Goal: Task Accomplishment & Management: Manage account settings

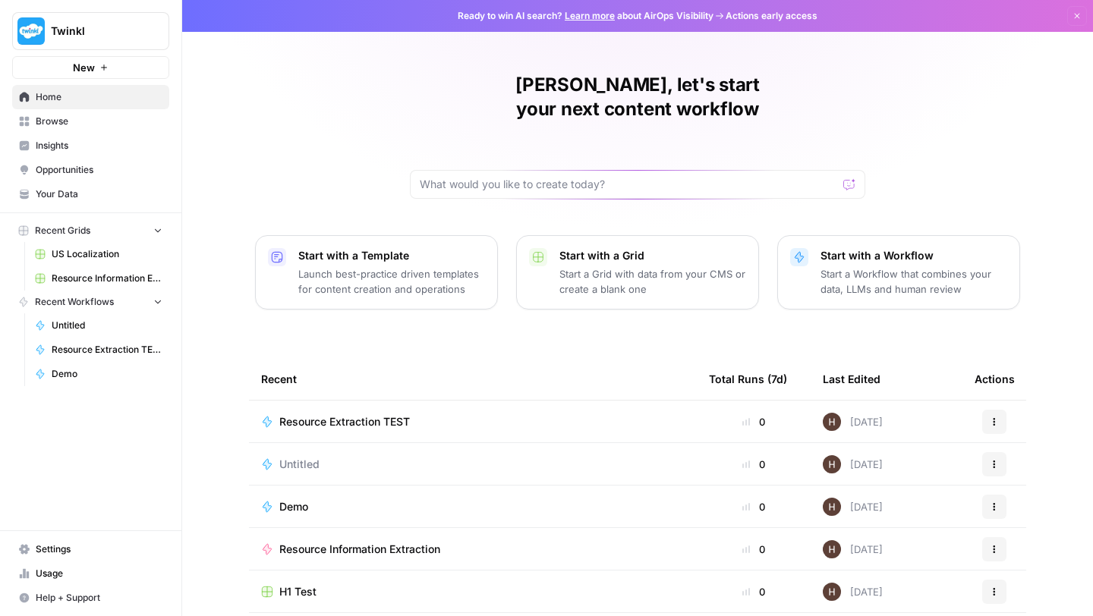
click at [83, 124] on span "Browse" at bounding box center [99, 122] width 127 height 14
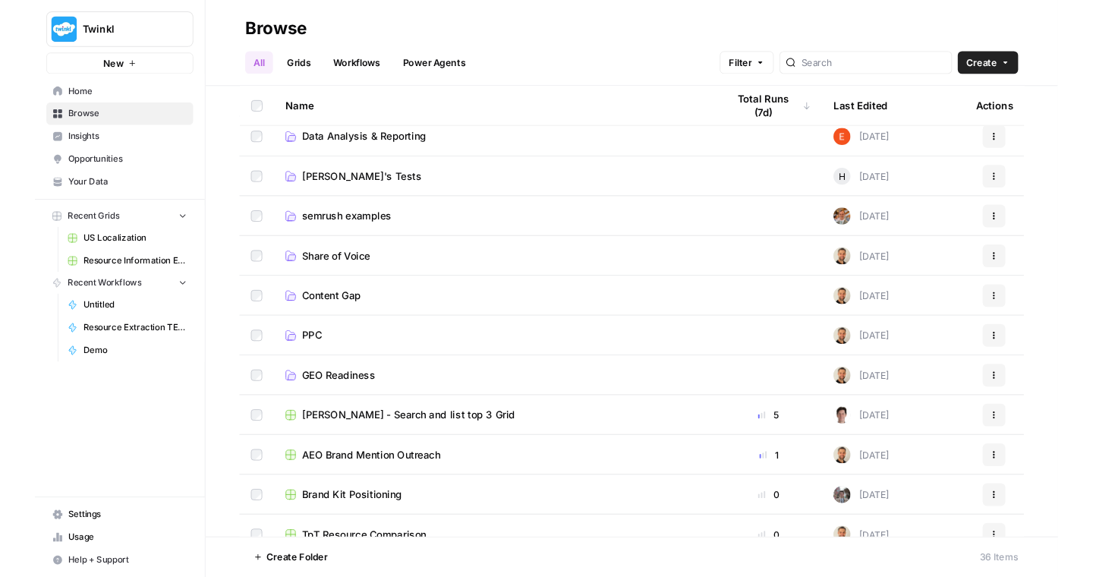
scroll to position [17, 0]
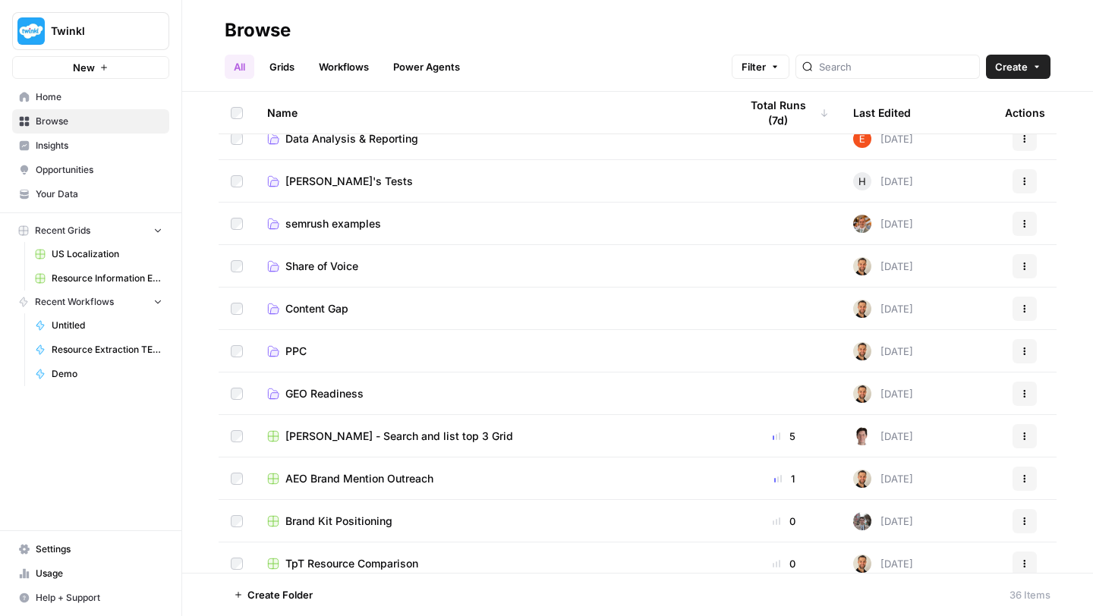
click at [314, 222] on span "semrush examples" at bounding box center [333, 223] width 96 height 15
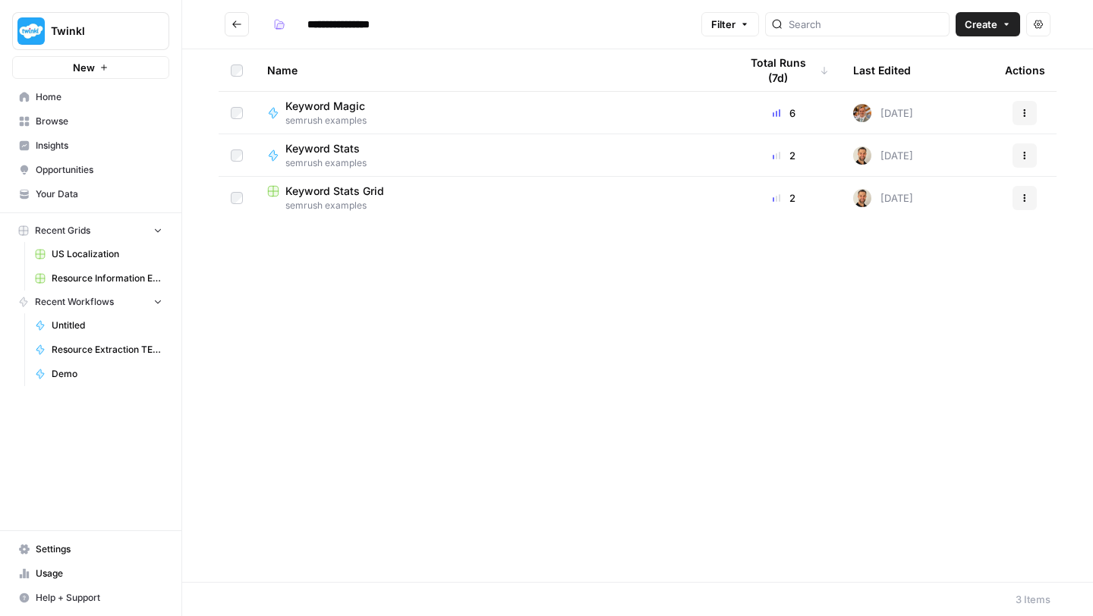
click at [298, 185] on span "Keyword Stats Grid" at bounding box center [334, 191] width 99 height 15
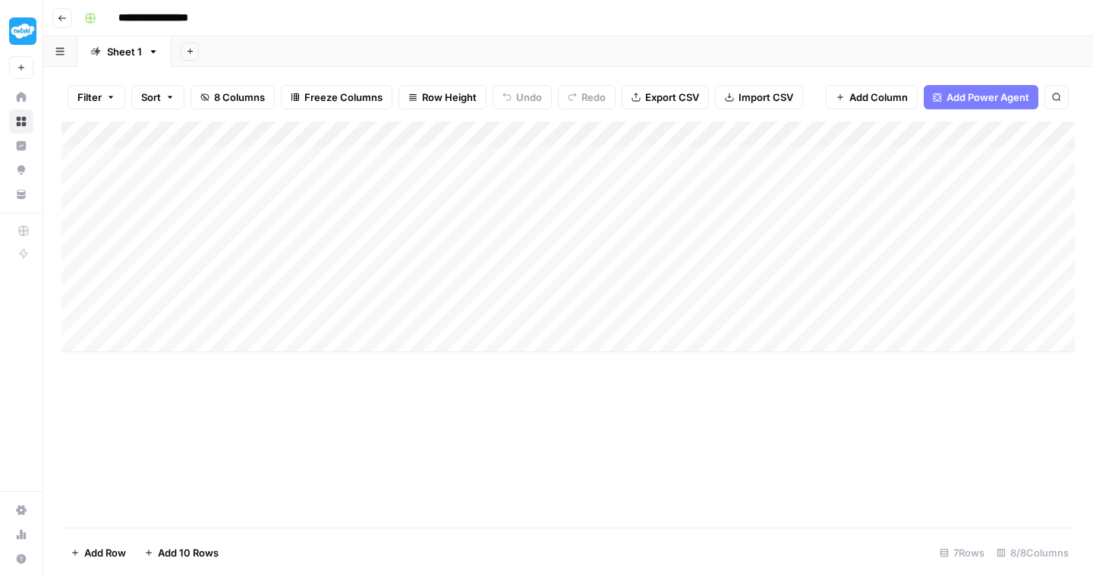
click at [452, 156] on div "Add Column" at bounding box center [568, 236] width 1014 height 231
click at [486, 158] on div "Add Column" at bounding box center [568, 236] width 1014 height 231
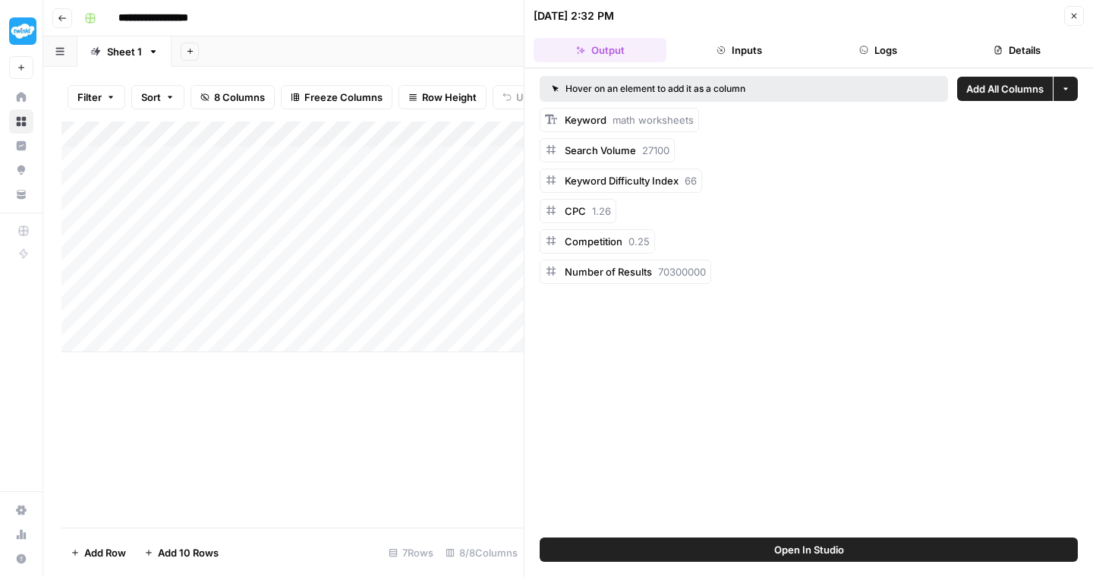
click at [1073, 17] on icon "button" at bounding box center [1074, 16] width 5 height 5
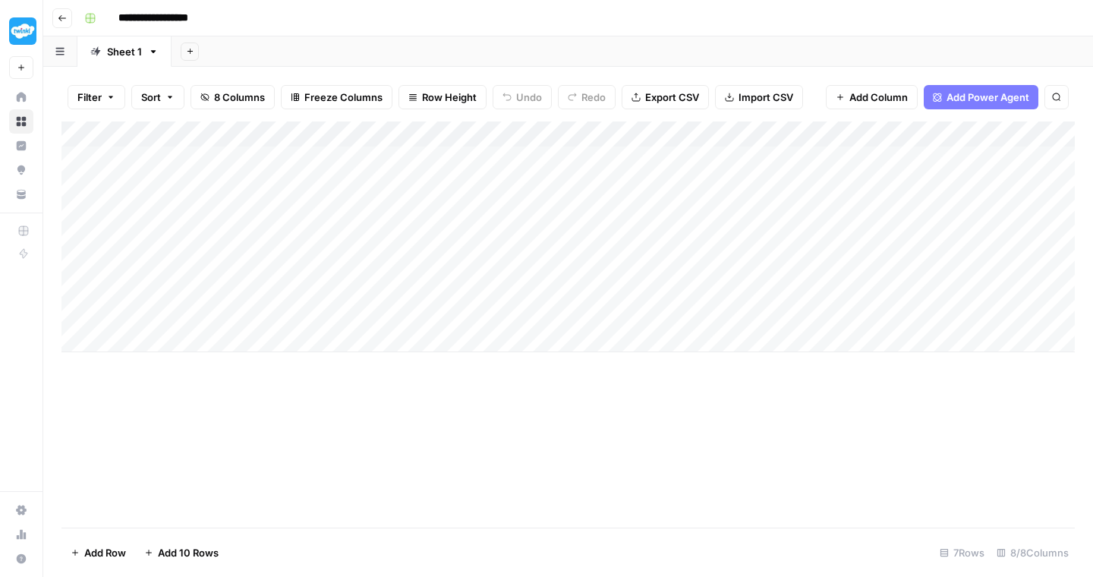
click at [61, 15] on icon "button" at bounding box center [62, 18] width 9 height 9
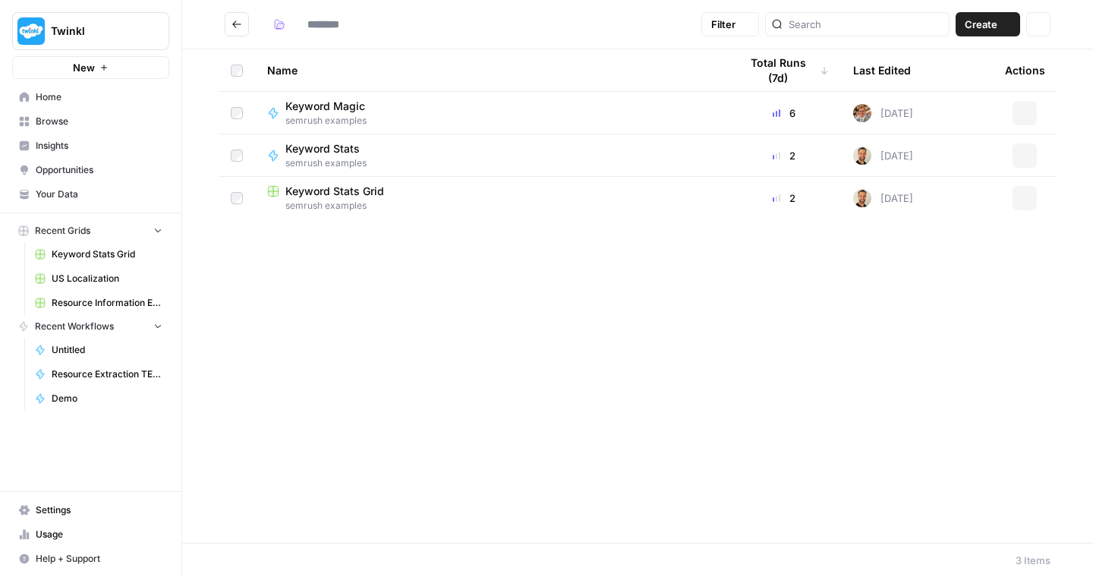
type input "**********"
click at [328, 110] on span "Keyword Magic" at bounding box center [325, 106] width 80 height 15
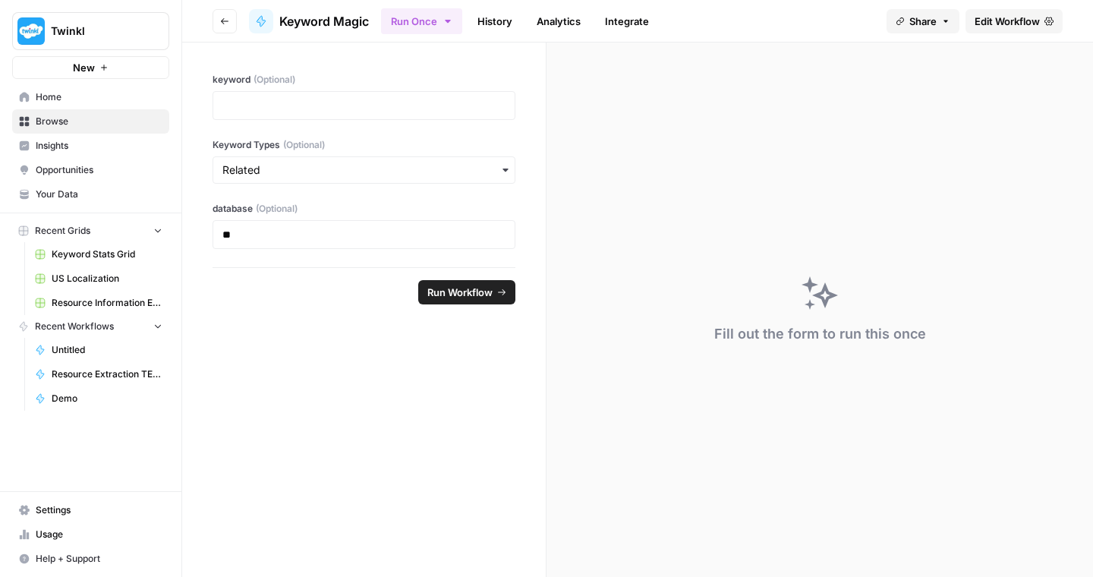
click at [985, 34] on header "Go back Keyword Magic Run Once History Analytics Integrate Share Edit Workflow" at bounding box center [637, 21] width 911 height 43
click at [990, 24] on span "Edit Workflow" at bounding box center [1007, 21] width 65 height 15
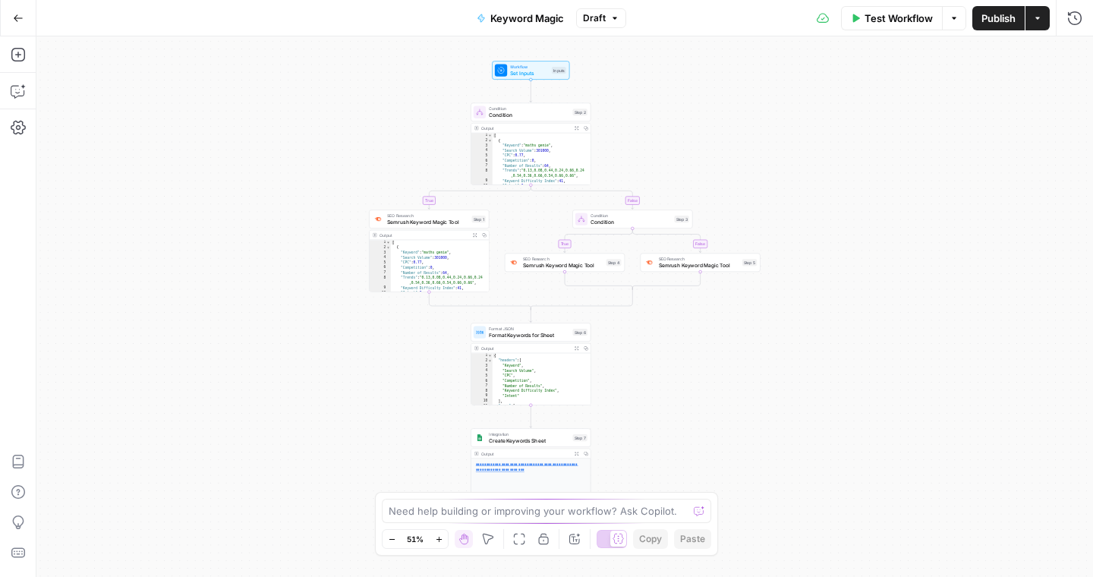
click at [439, 537] on icon "button" at bounding box center [438, 538] width 5 height 5
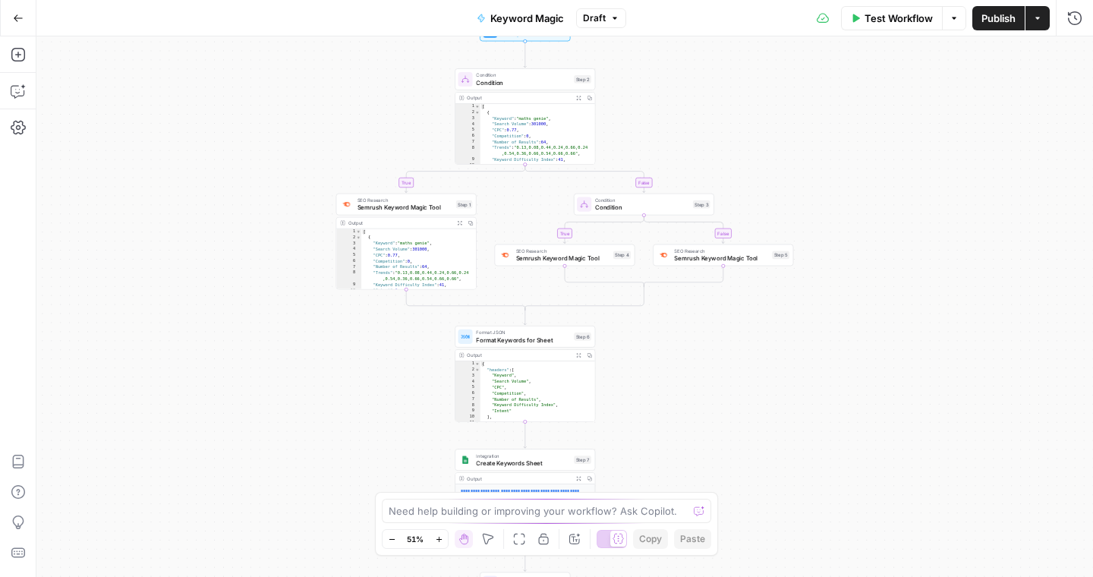
click at [439, 537] on icon "button" at bounding box center [438, 538] width 5 height 5
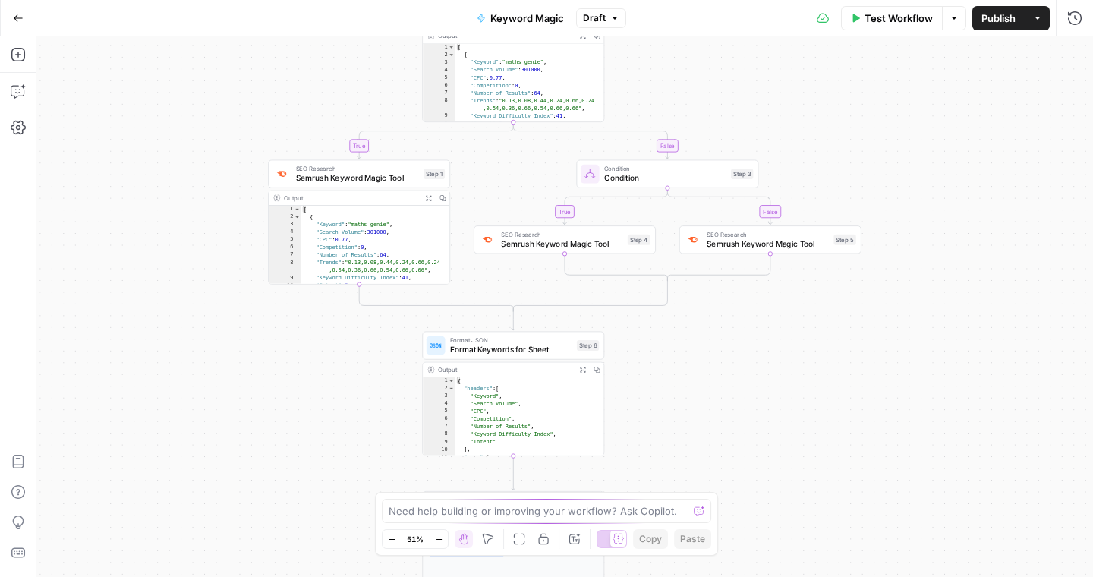
click at [439, 537] on icon "button" at bounding box center [438, 538] width 5 height 5
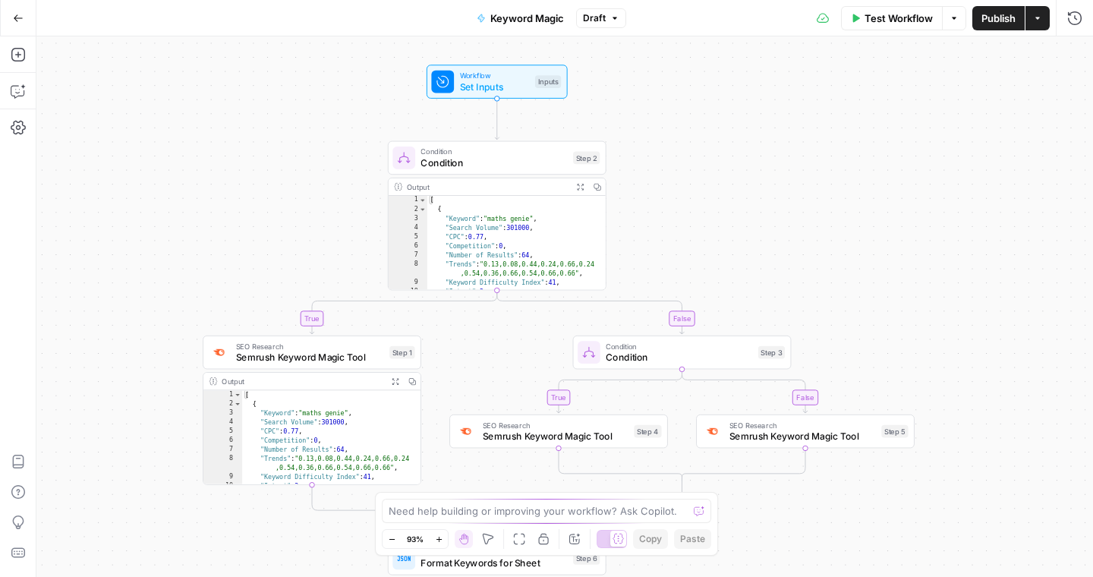
click at [509, 99] on div "true false true false Workflow Set Inputs Inputs Condition Condition Step 2 Out…" at bounding box center [564, 306] width 1057 height 541
click at [469, 83] on span "Set Inputs" at bounding box center [495, 87] width 70 height 14
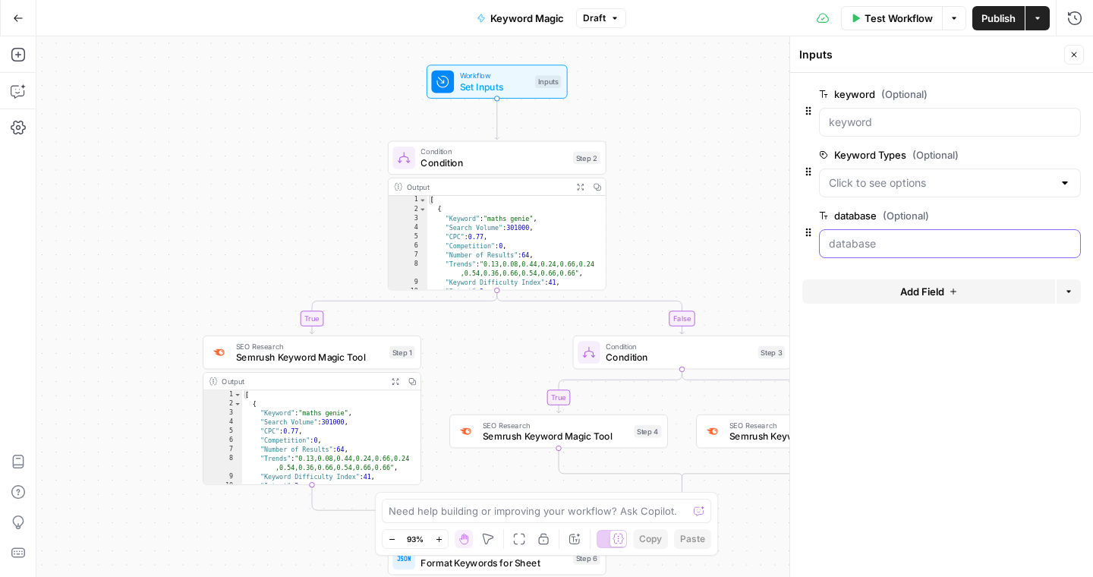
click at [908, 243] on input "database (Optional)" at bounding box center [950, 243] width 242 height 15
click at [660, 71] on div "true false true false Workflow Set Inputs Inputs Condition Condition Step 2 Out…" at bounding box center [564, 306] width 1057 height 541
click at [519, 162] on span "Condition" at bounding box center [494, 163] width 147 height 14
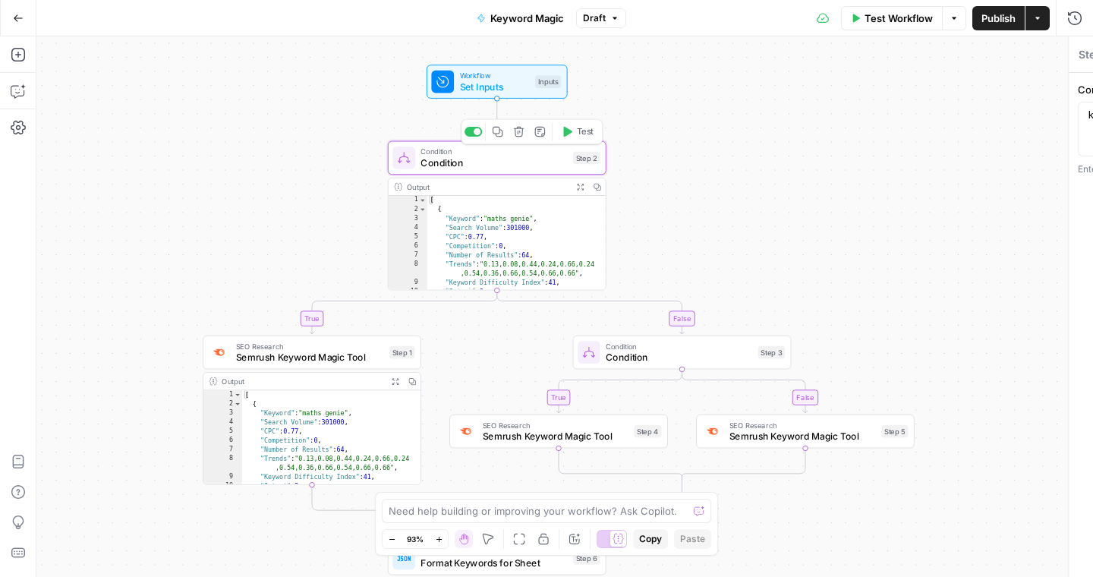
type textarea "Condition"
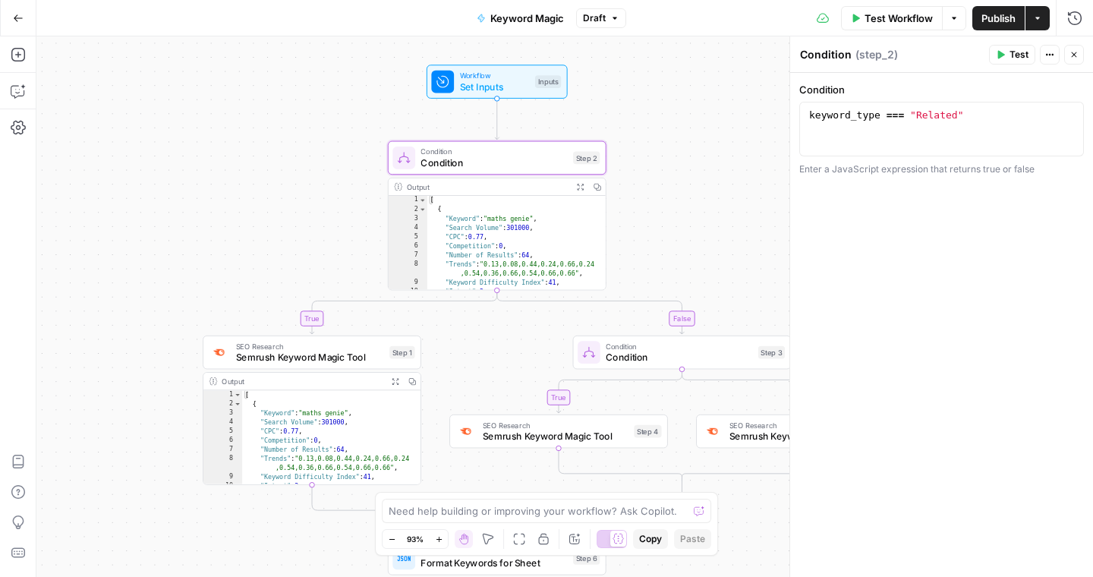
click at [568, 229] on div "[ { "Keyword" : "maths genie" , "Search Volume" : 301000 , "CPC" : 0.77 , "Comp…" at bounding box center [516, 252] width 179 height 113
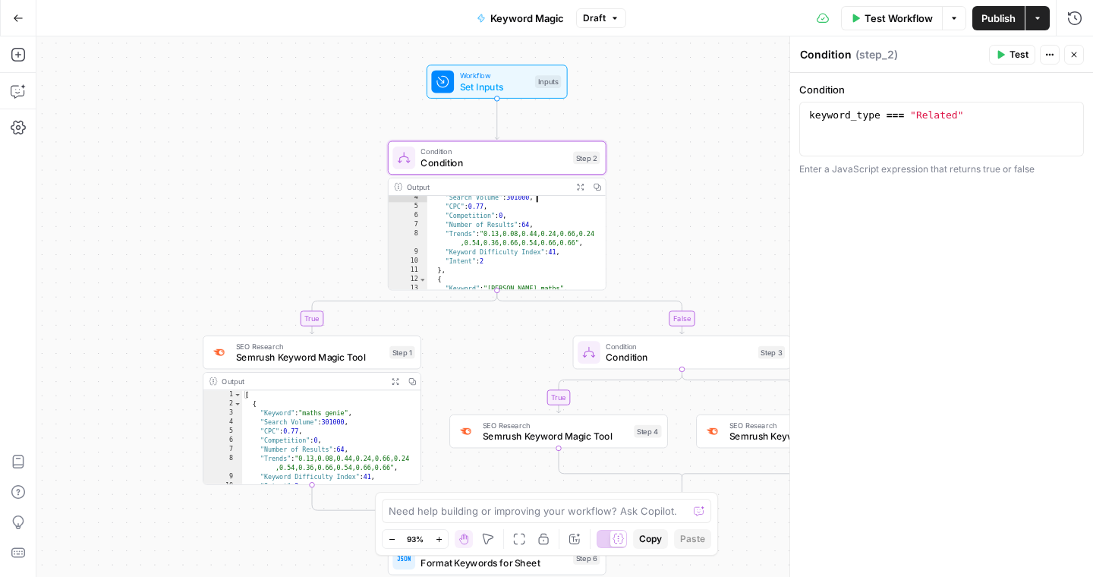
scroll to position [32, 0]
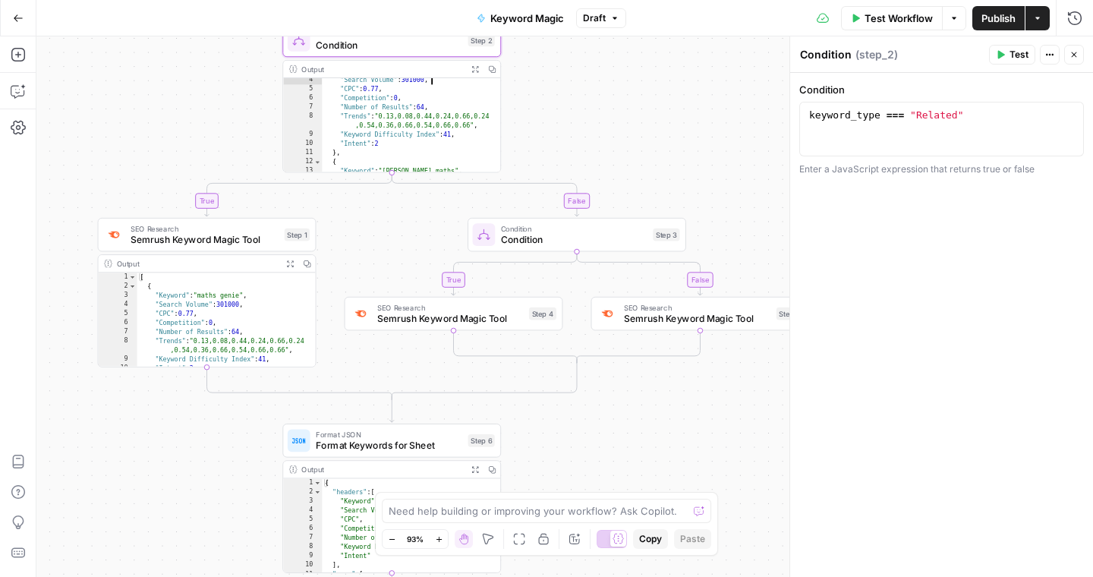
click at [561, 241] on span "Condition" at bounding box center [574, 239] width 147 height 14
click at [380, 111] on div ""Search Volume" : 301000 , "CPC" : 0.77 , "Competition" : 0 , "Number of Result…" at bounding box center [411, 131] width 179 height 113
click at [444, 138] on div ""Search Volume" : 301000 , "CPC" : 0.77 , "Competition" : 0 , "Number of Result…" at bounding box center [411, 131] width 179 height 113
type textarea "**********"
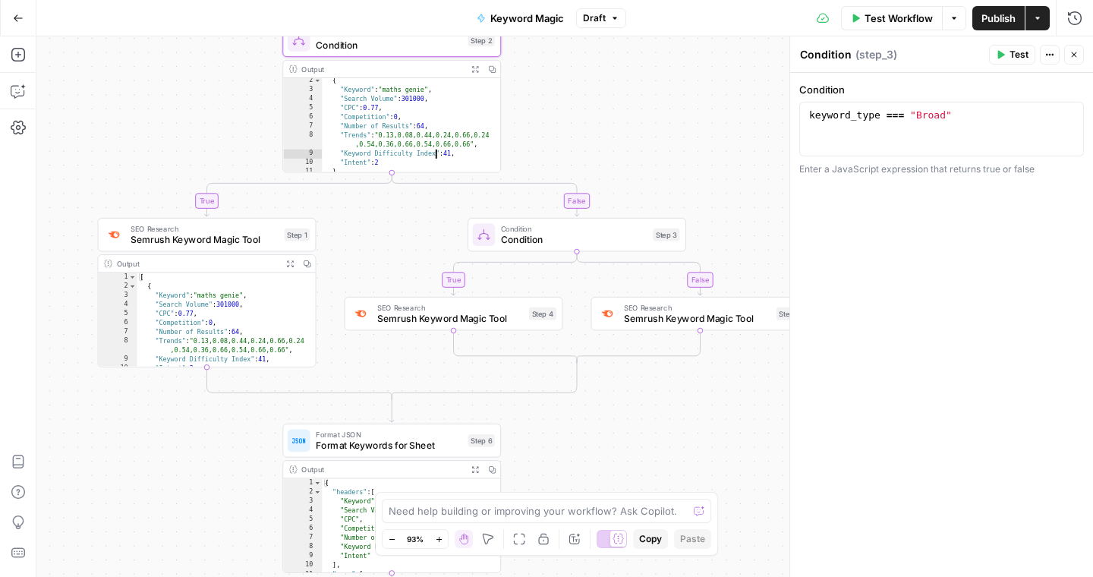
scroll to position [0, 0]
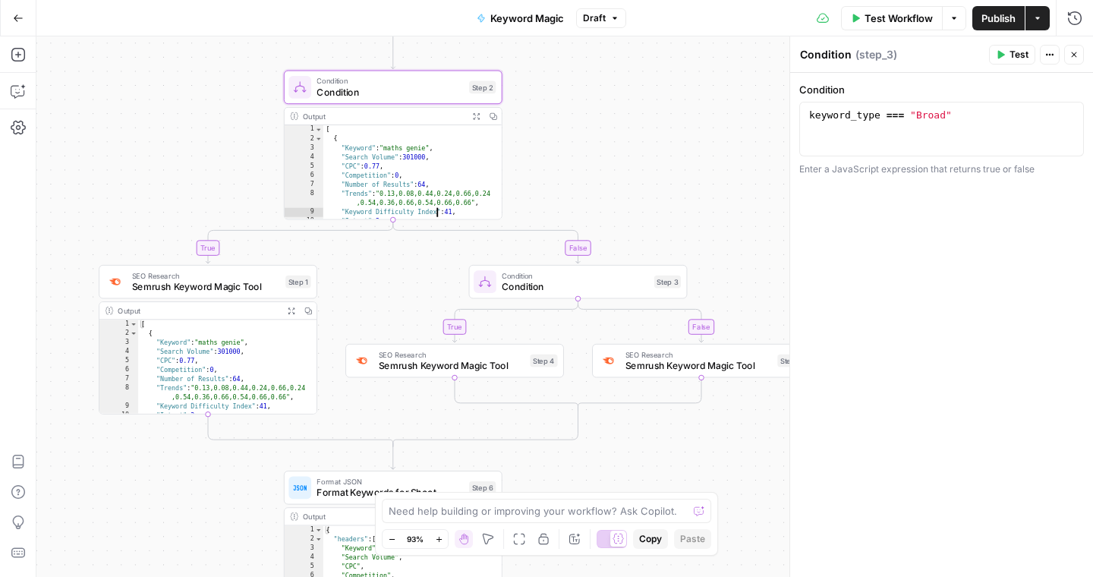
click at [396, 90] on span "Condition" at bounding box center [390, 92] width 147 height 14
click at [575, 290] on span "Condition" at bounding box center [575, 286] width 147 height 14
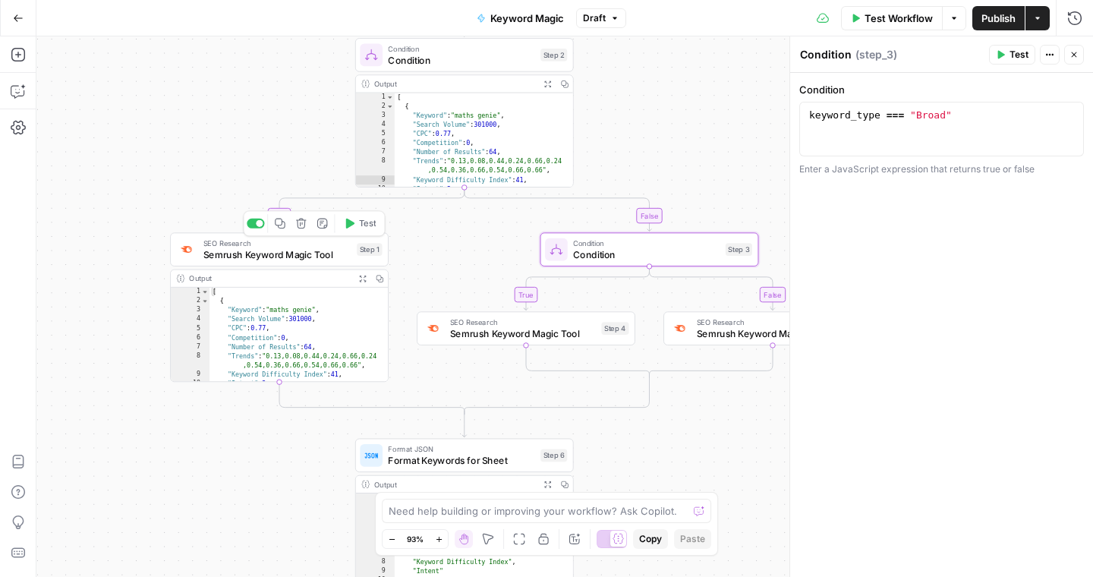
click at [311, 251] on span "Semrush Keyword Magic Tool" at bounding box center [277, 254] width 148 height 14
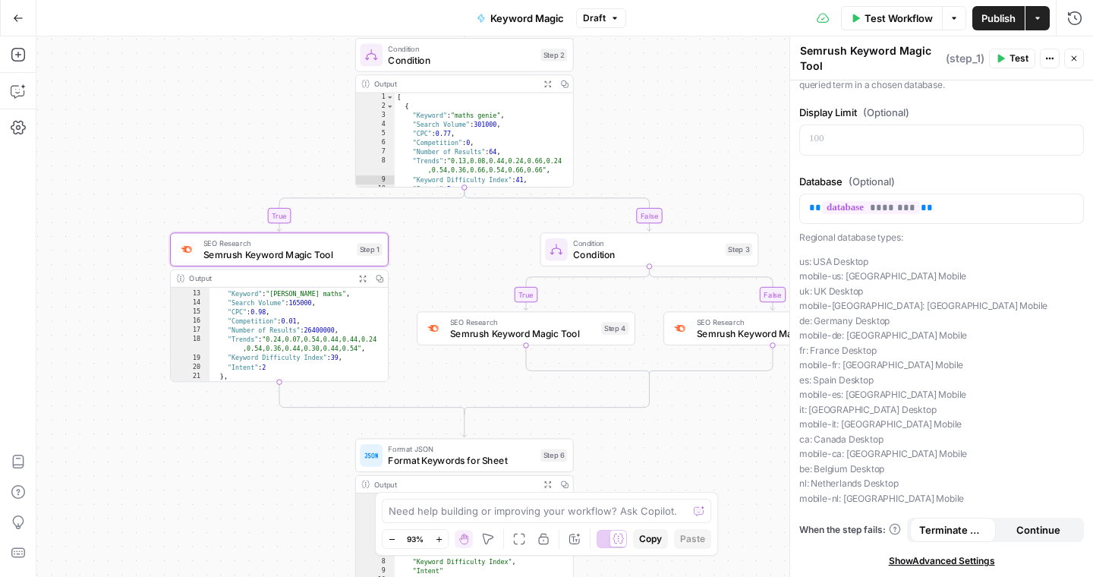
scroll to position [140, 0]
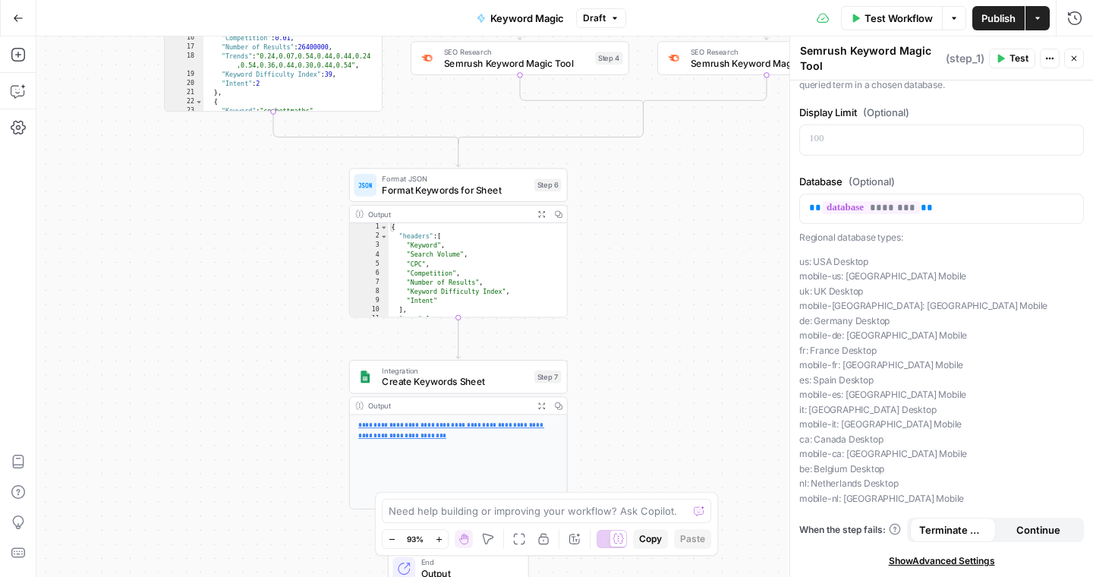
click at [463, 446] on div "**********" at bounding box center [458, 461] width 217 height 93
click at [433, 428] on p "**********" at bounding box center [458, 431] width 200 height 20
click at [437, 407] on span "https://docs.google.com/spreadsheets/d/1lnFM4hdGrvMFrD8pRqXSGmxrlhfEpnyZjNPAg_N…" at bounding box center [483, 406] width 255 height 27
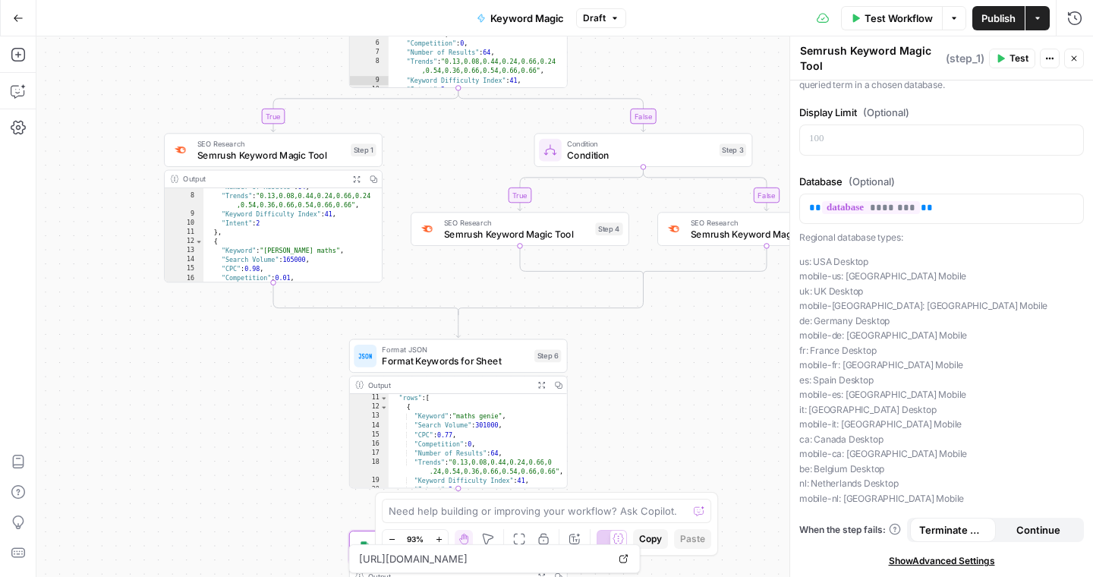
scroll to position [0, 0]
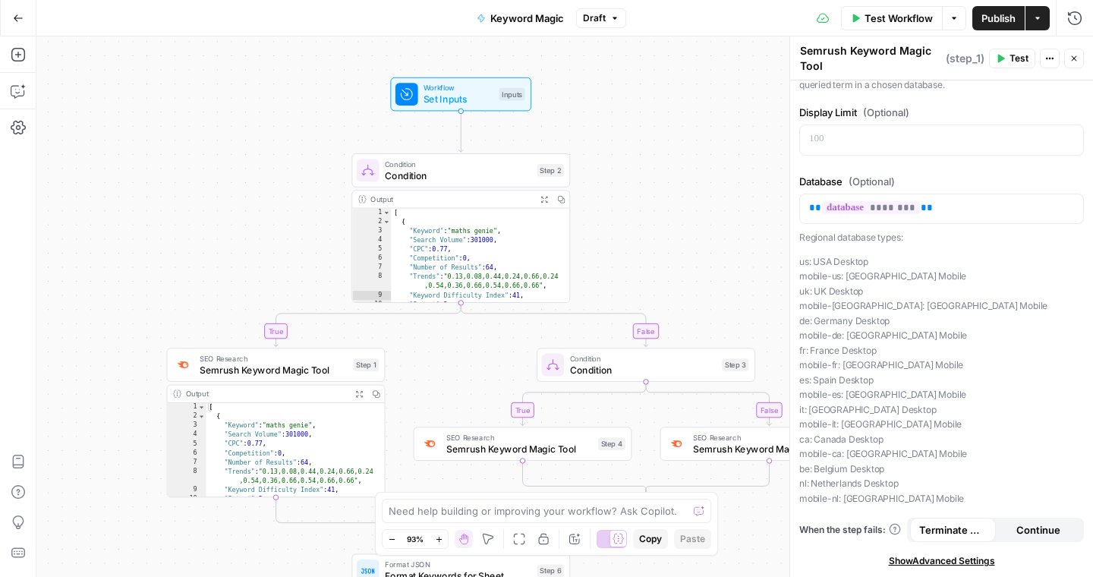
click at [264, 169] on div "**********" at bounding box center [564, 306] width 1057 height 541
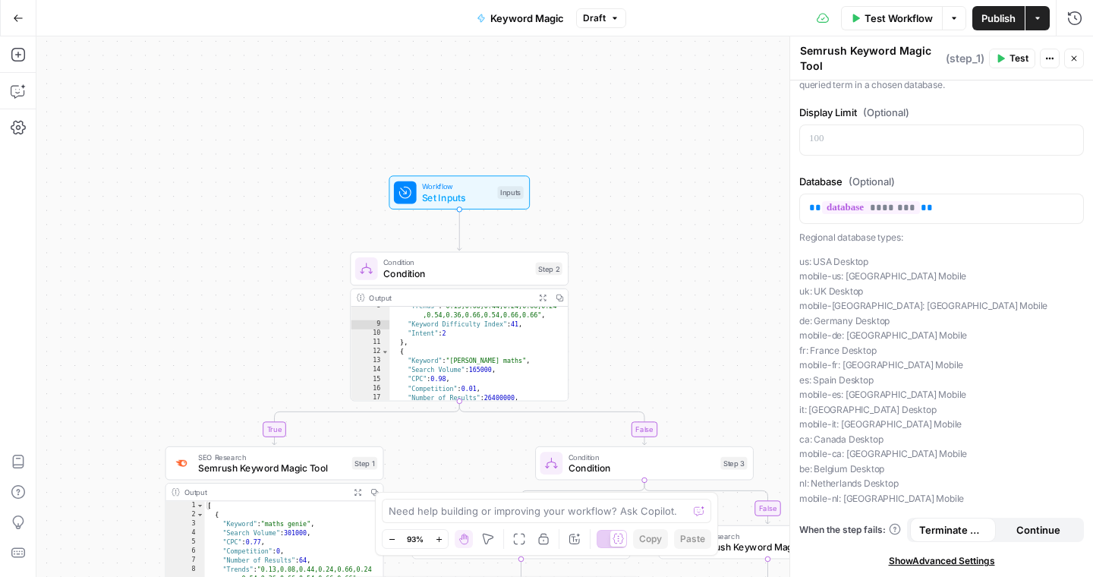
scroll to position [74, 0]
click at [446, 199] on span "Set Inputs" at bounding box center [457, 198] width 70 height 14
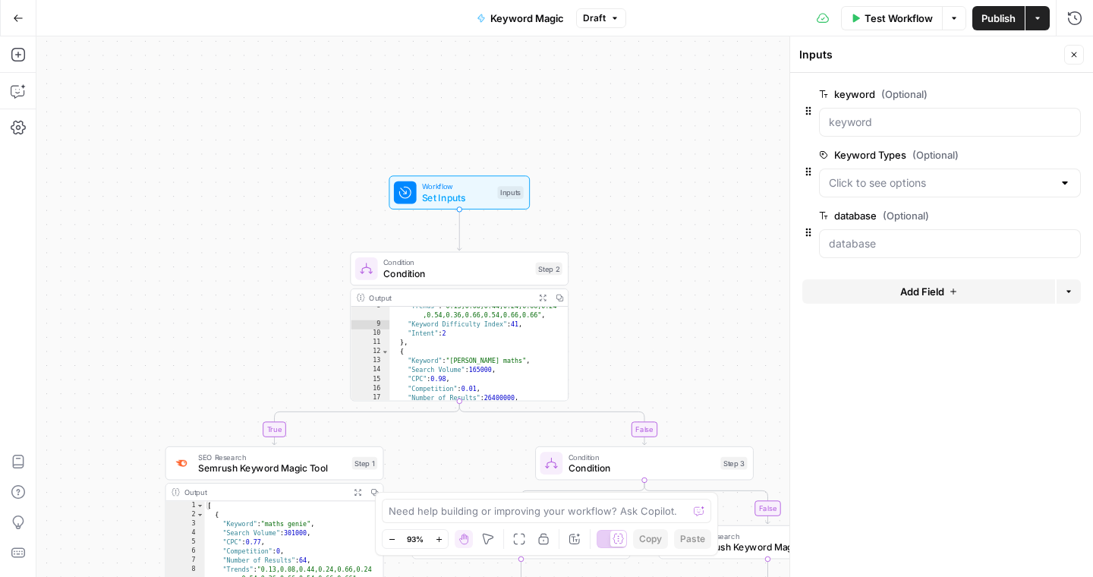
click at [460, 281] on div "Condition Condition Step 2 Copy step Delete step Add Note Test" at bounding box center [459, 269] width 219 height 34
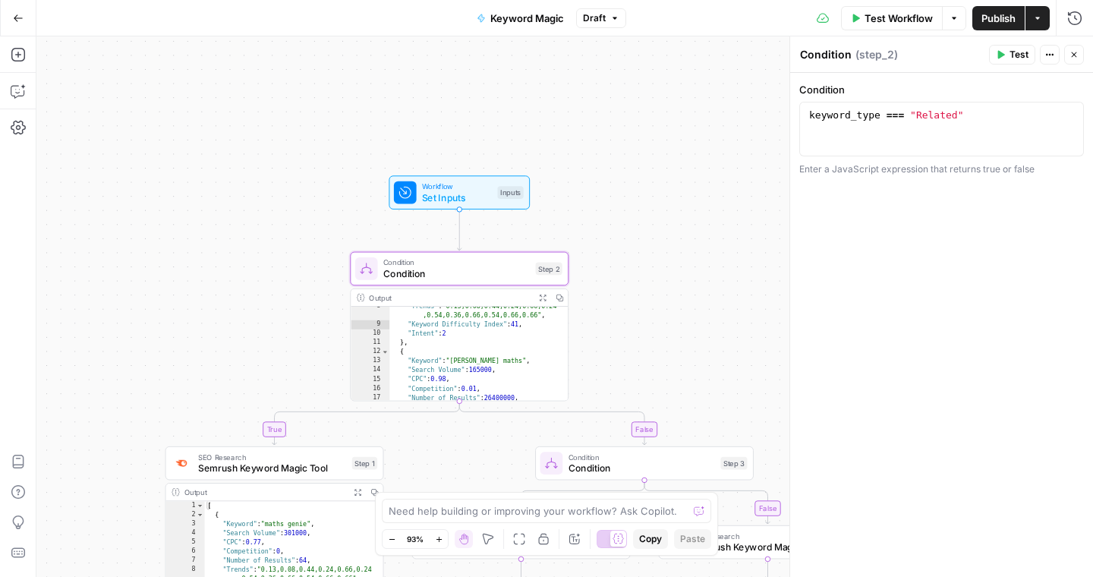
click at [1004, 47] on button "Test" at bounding box center [1012, 55] width 46 height 20
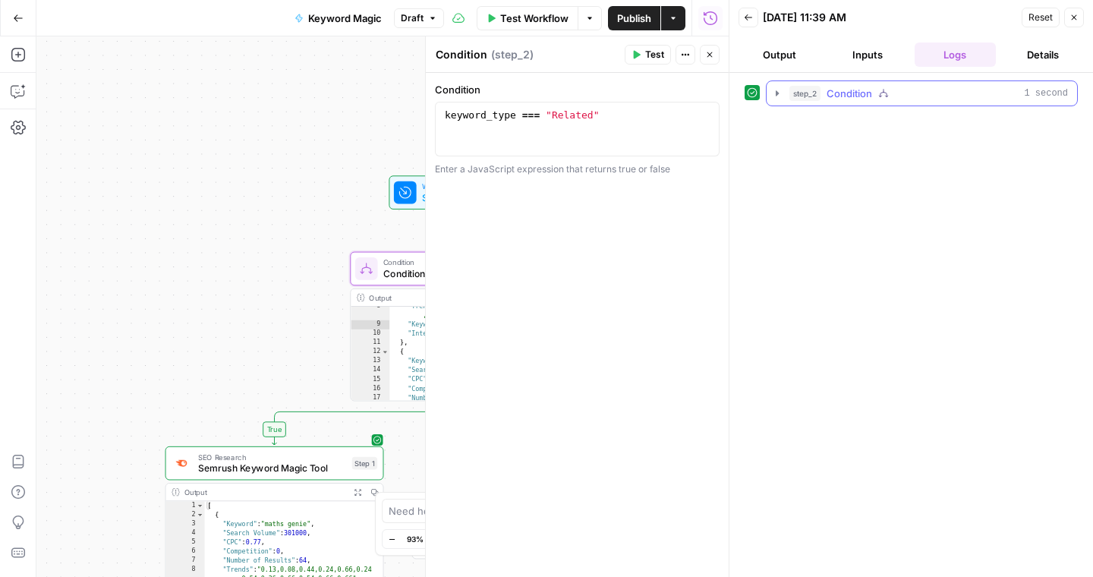
click at [780, 94] on icon "button" at bounding box center [777, 93] width 12 height 12
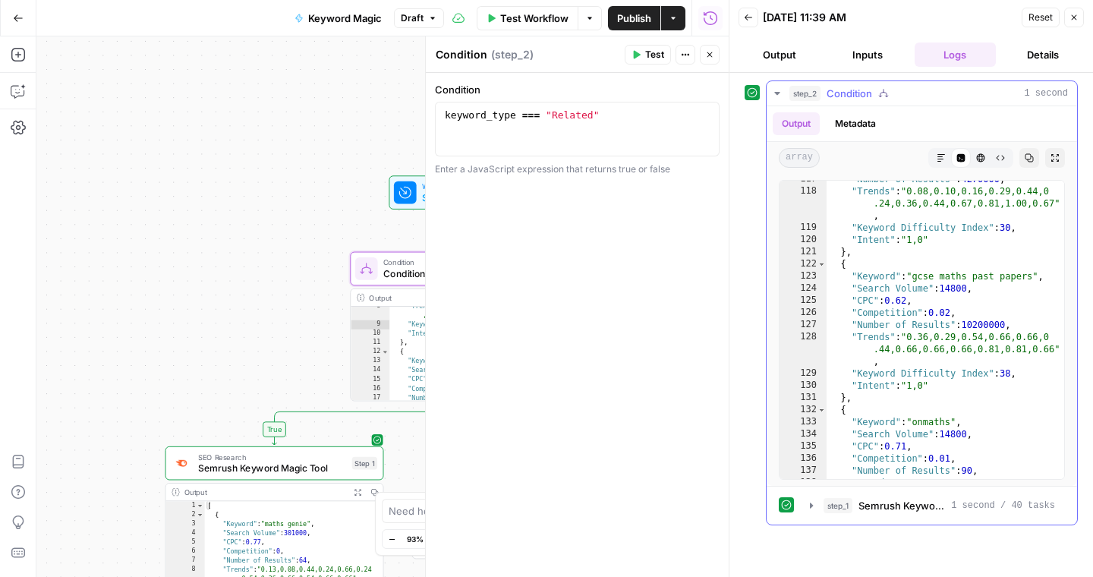
scroll to position [1512, 0]
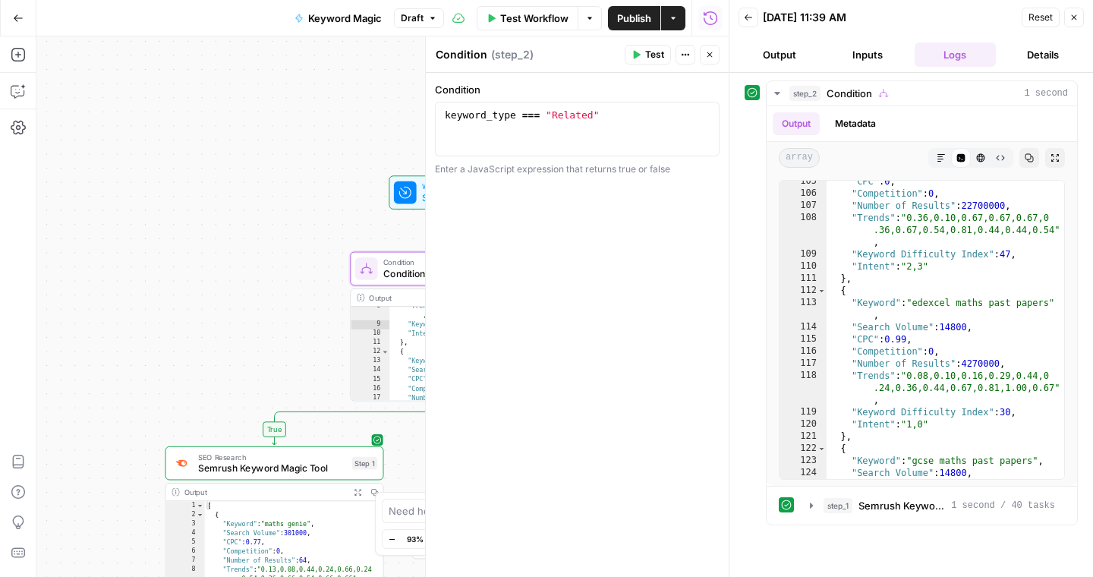
click at [593, 15] on icon "button" at bounding box center [589, 18] width 9 height 9
click at [575, 53] on span "Run Test" at bounding box center [547, 53] width 67 height 15
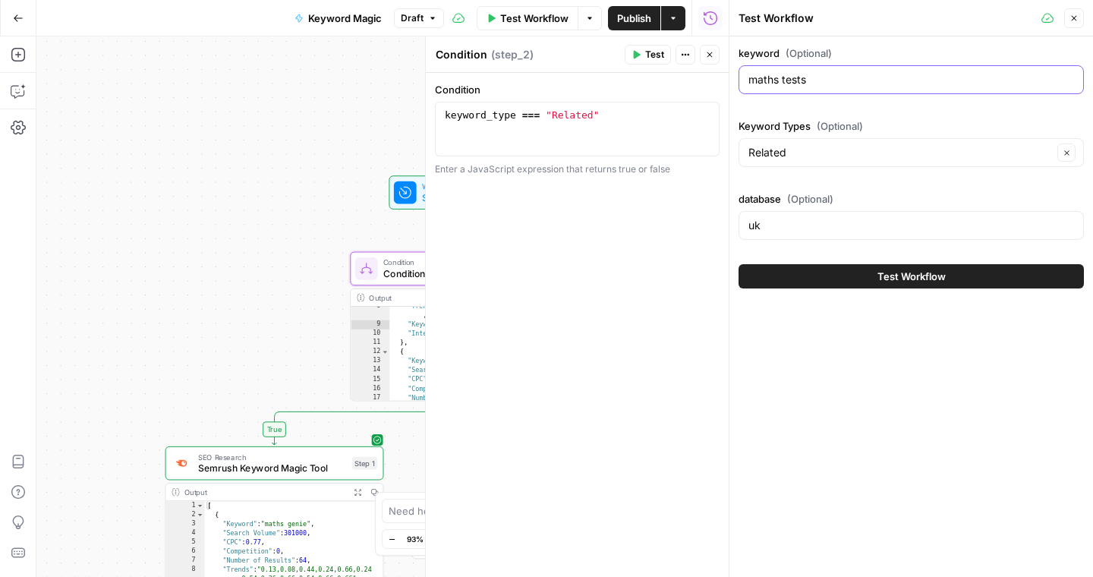
click at [818, 77] on input "maths tests" at bounding box center [912, 79] width 326 height 15
click at [774, 106] on div "keyword (Optional) maths tests Keyword Types (Optional) Related Clear database …" at bounding box center [911, 146] width 345 height 200
click at [1080, 17] on button "Close" at bounding box center [1074, 18] width 20 height 20
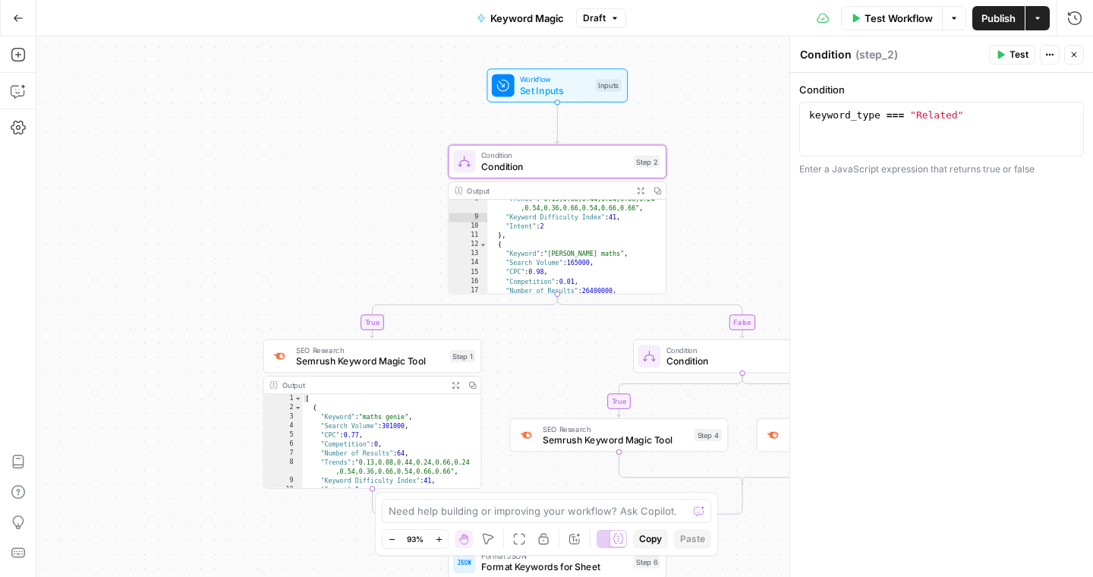
click at [591, 85] on div "Workflow Set Inputs Inputs Test Step" at bounding box center [557, 86] width 130 height 24
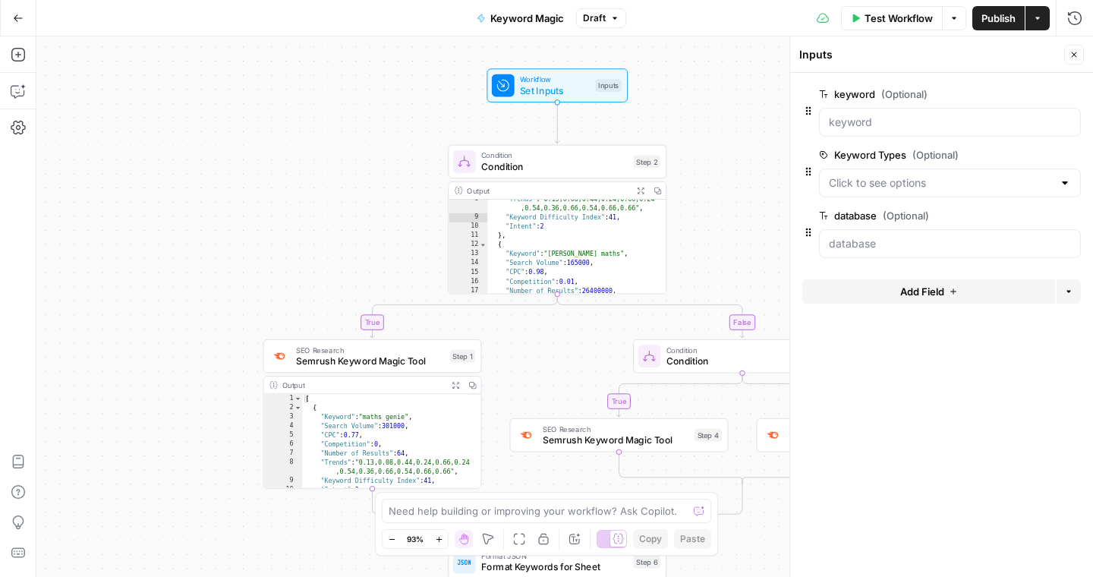
click at [572, 166] on span "Condition" at bounding box center [554, 166] width 147 height 14
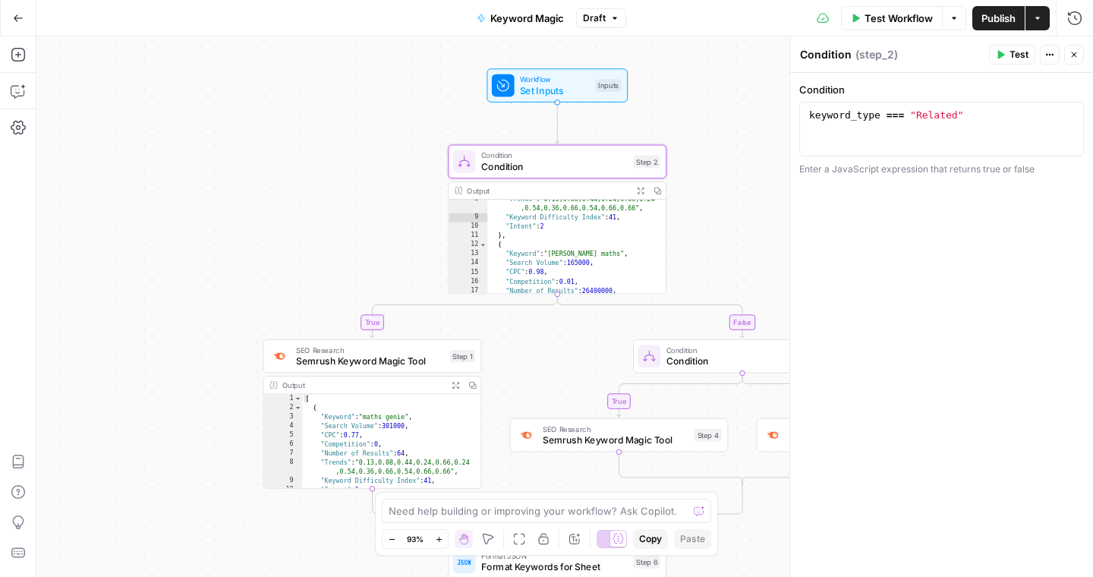
click at [1048, 55] on icon "button" at bounding box center [1049, 54] width 9 height 9
click at [921, 247] on div "Condition 1 keyword_type === "Related" XXXXXXXXXXXXXXXXXXXXXXXXXXXXXXXXXXXXXXXX…" at bounding box center [941, 325] width 303 height 504
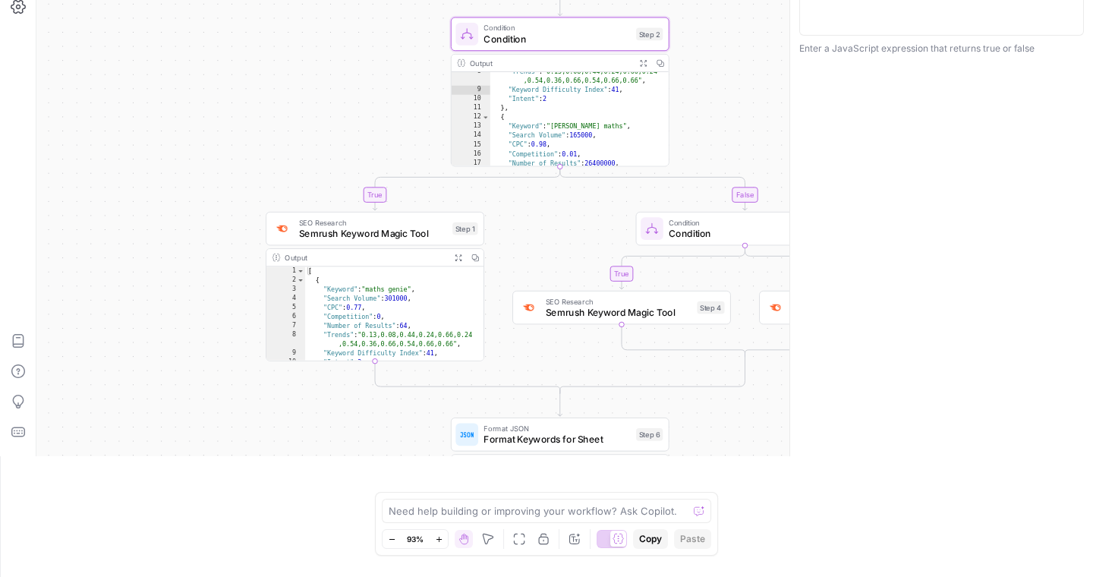
scroll to position [125, 0]
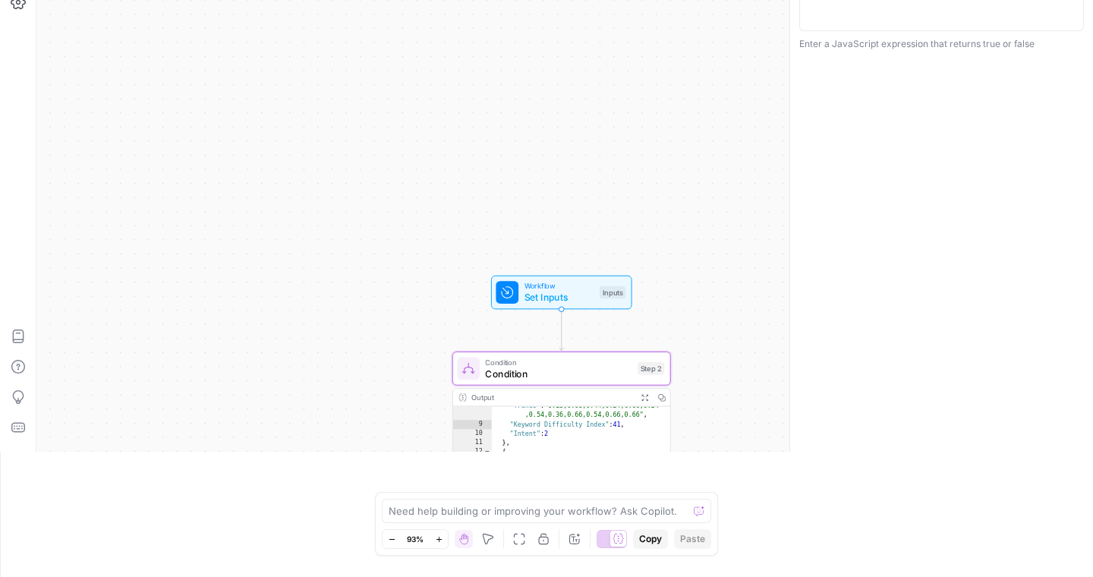
click at [702, 161] on div "**********" at bounding box center [564, 181] width 1057 height 541
click at [933, 55] on div "Condition 1 keyword_type === "Related" XXXXXXXXXXXXXXXXXXXXXXXXXXXXXXXXXXXXXXXX…" at bounding box center [941, 200] width 303 height 504
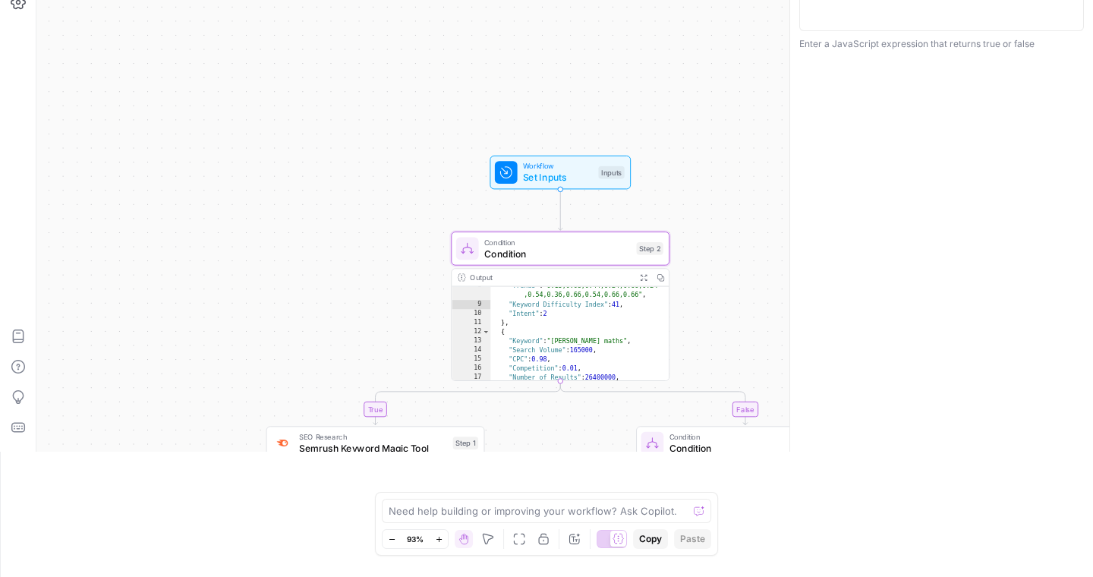
scroll to position [148, 0]
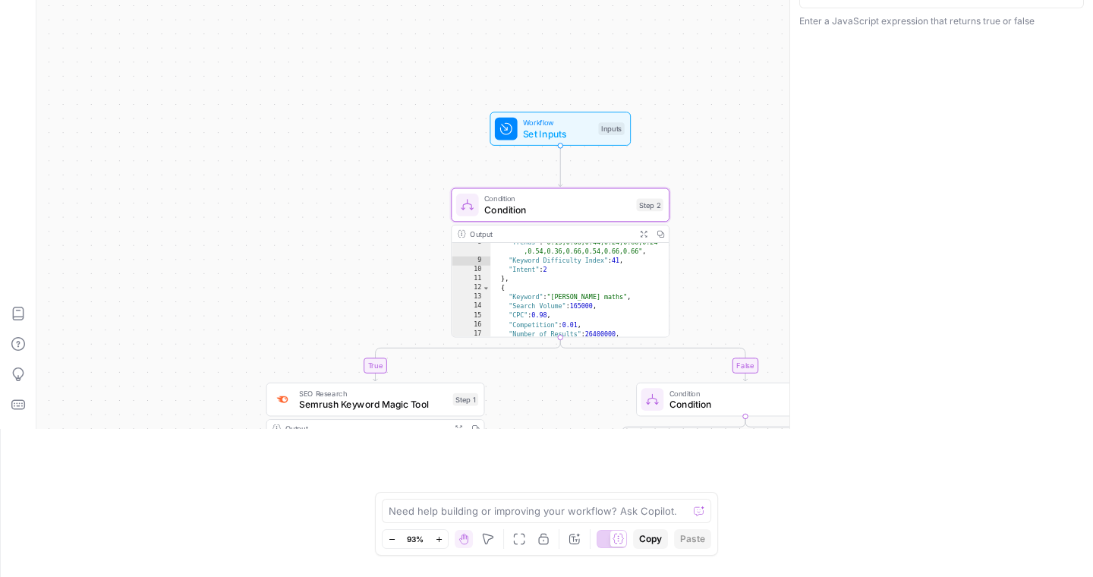
click at [509, 200] on span "Condition" at bounding box center [557, 198] width 147 height 11
click at [900, 43] on div "Condition 1 keyword_type === "Related" XXXXXXXXXXXXXXXXXXXXXXXXXXXXXXXXXXXXXXXX…" at bounding box center [941, 177] width 303 height 504
click at [706, 47] on div "**********" at bounding box center [564, 158] width 1057 height 541
click at [1034, 30] on div "Condition 1 keyword_type === "Related" XXXXXXXXXXXXXXXXXXXXXXXXXXXXXXXXXXXXXXXX…" at bounding box center [941, 177] width 303 height 504
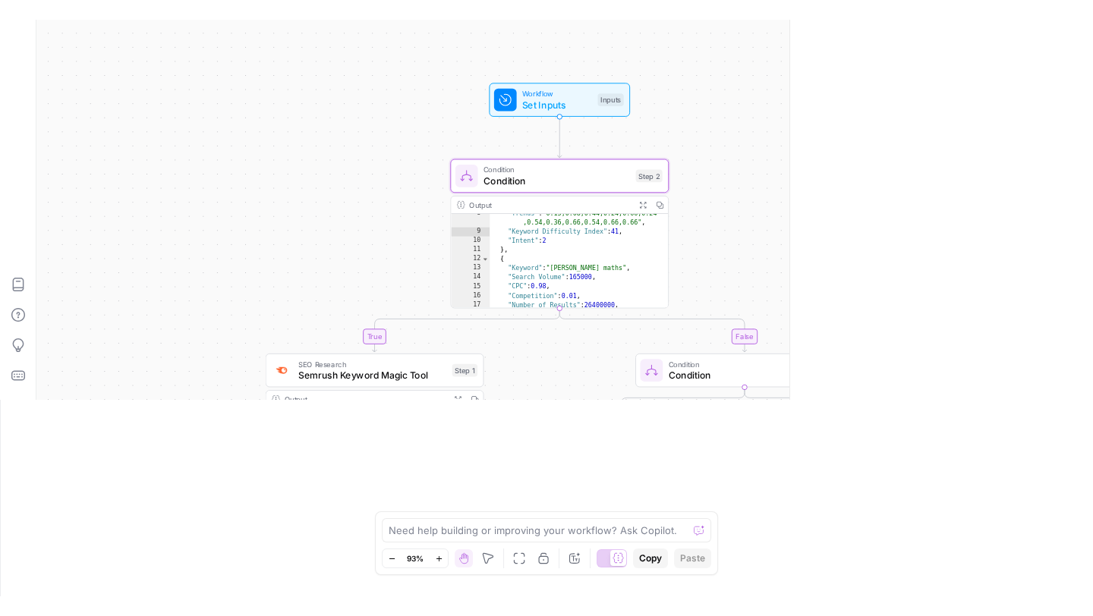
scroll to position [239, 0]
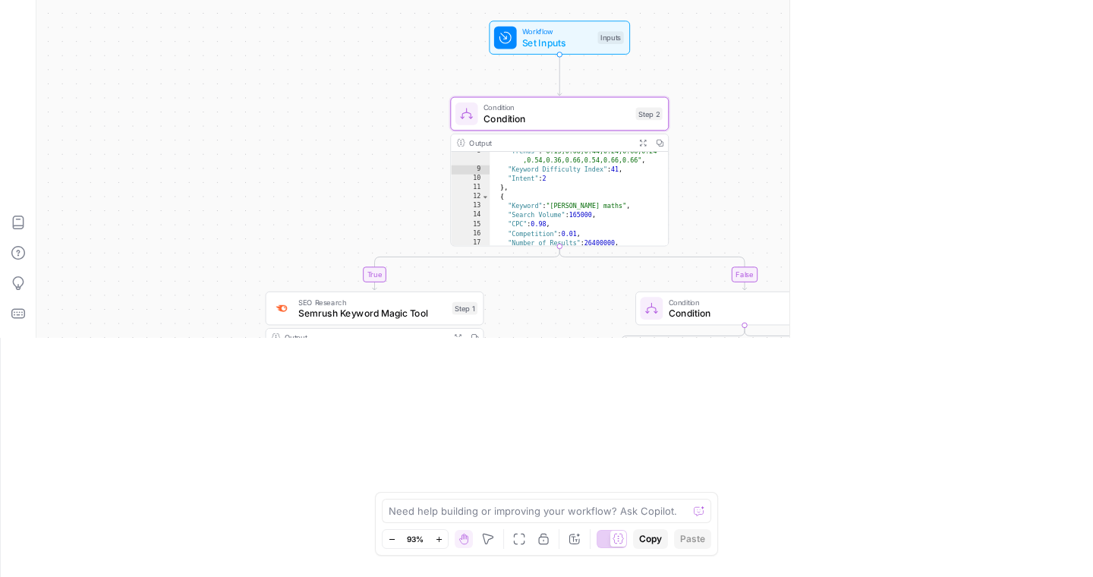
click at [766, 113] on div "**********" at bounding box center [564, 67] width 1057 height 541
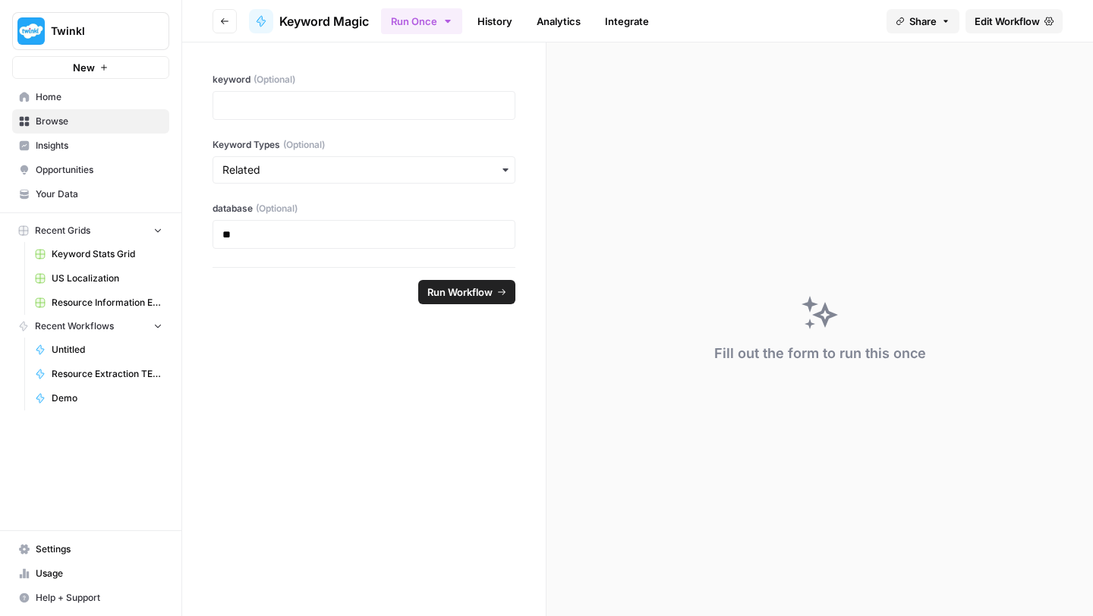
click at [41, 547] on span "Settings" at bounding box center [99, 550] width 127 height 14
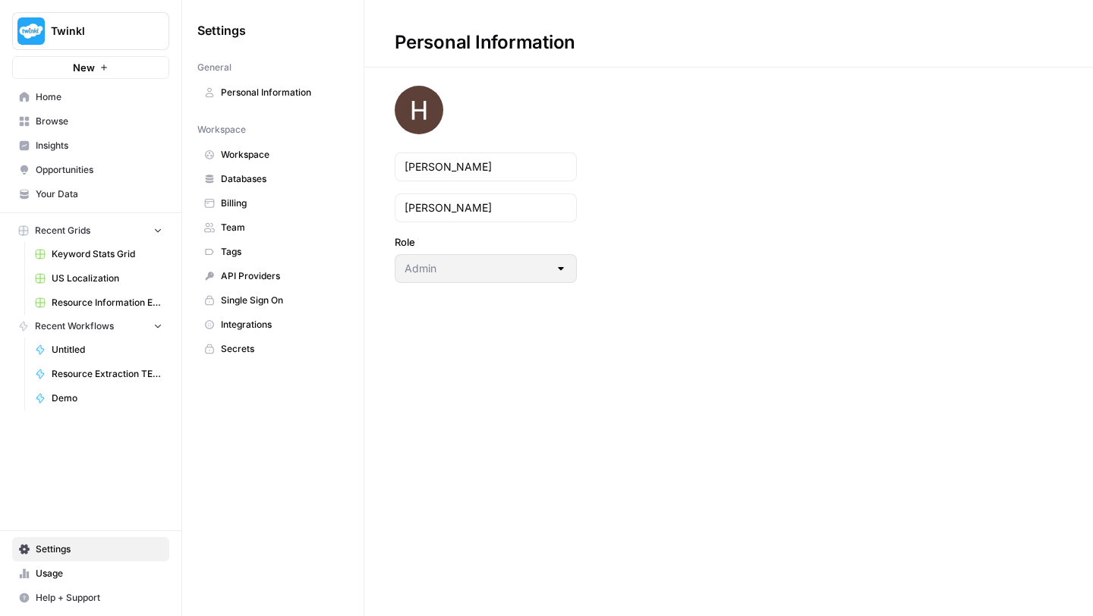
click at [235, 228] on span "Team" at bounding box center [281, 228] width 121 height 14
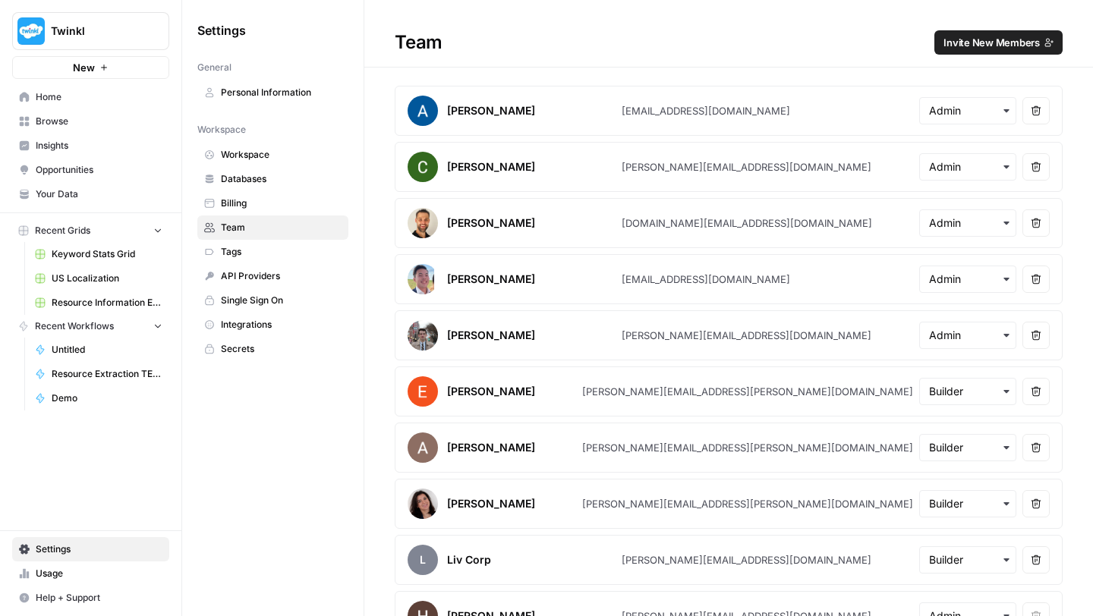
click at [969, 44] on span "Invite New Members" at bounding box center [992, 42] width 96 height 15
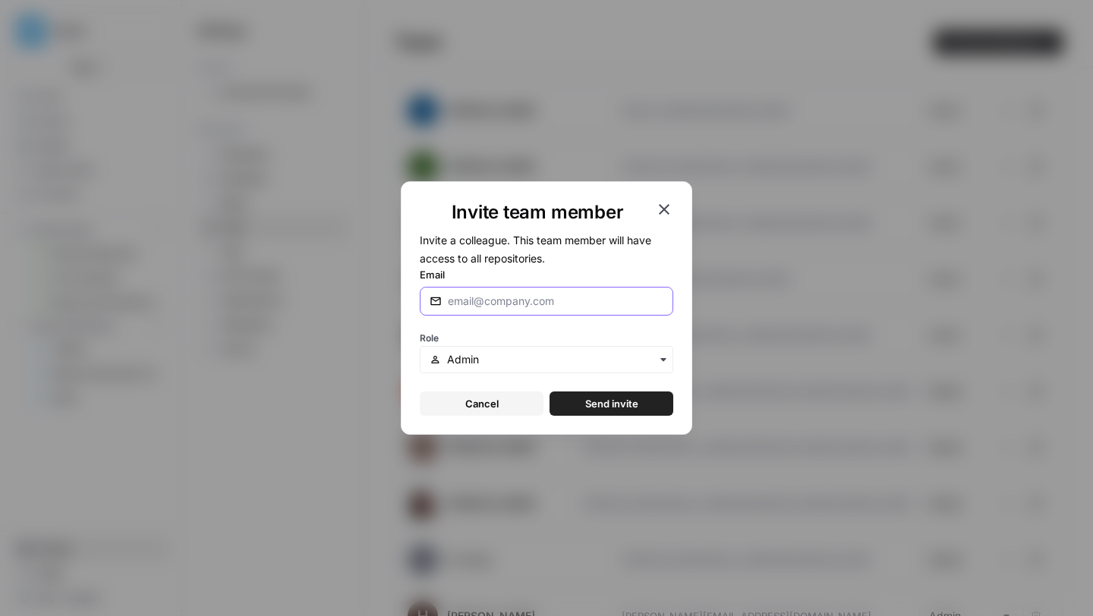
click at [568, 301] on input "Email" at bounding box center [556, 301] width 216 height 15
click at [474, 322] on form "Invite a colleague. This team member will have access to all repositories. Emai…" at bounding box center [547, 323] width 254 height 185
click at [503, 298] on input "Email" at bounding box center [556, 301] width 216 height 15
paste input "emily.lasonder@twinkl.co.uk"
type input "emily.lasonder@twinkl.co.uk"
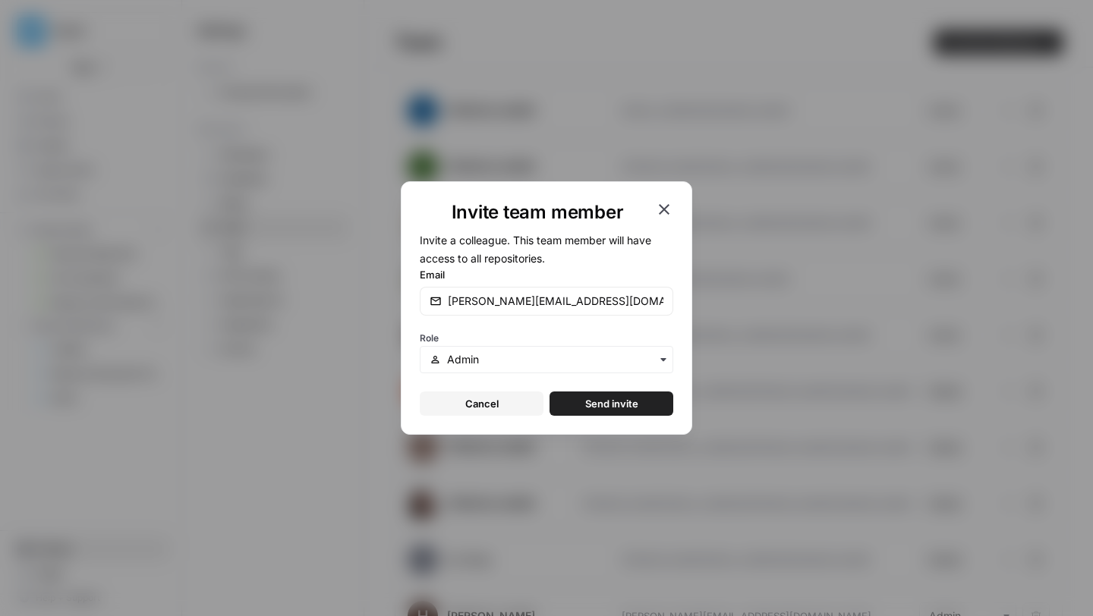
click at [507, 331] on div "Role" at bounding box center [547, 351] width 254 height 46
click at [492, 363] on input "text" at bounding box center [555, 359] width 216 height 15
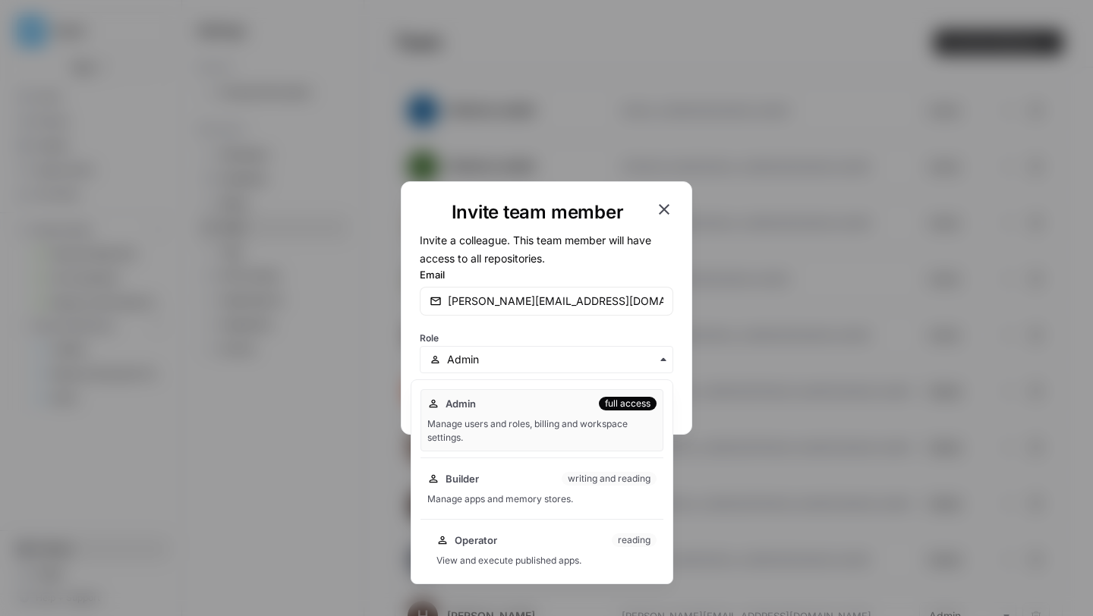
click at [480, 541] on span "Operator" at bounding box center [476, 540] width 43 height 15
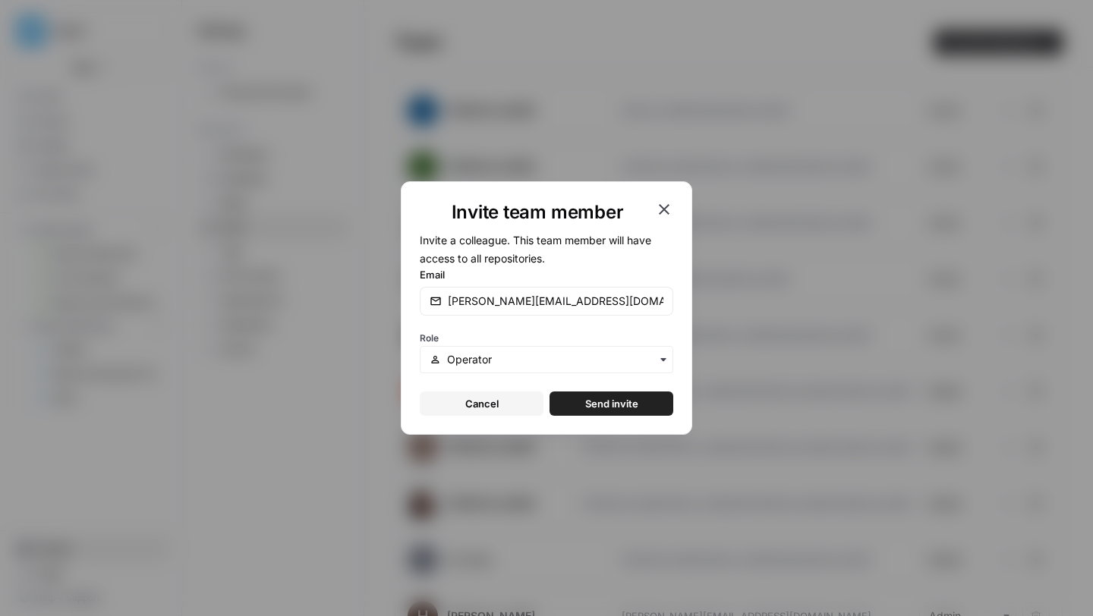
click at [582, 405] on button "Send invite" at bounding box center [612, 404] width 124 height 24
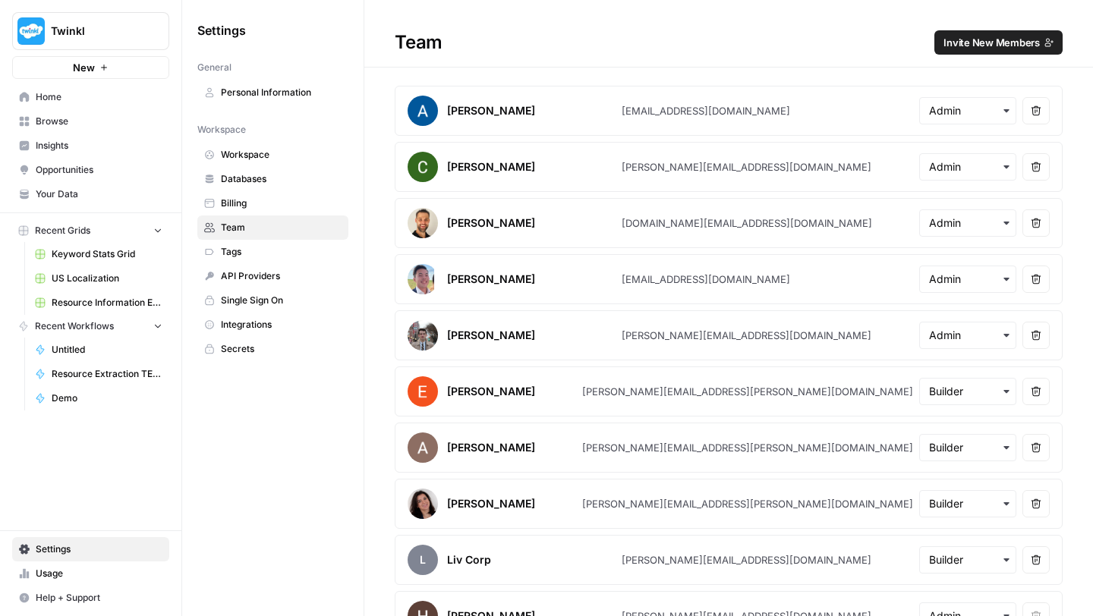
click at [60, 120] on span "Browse" at bounding box center [99, 122] width 127 height 14
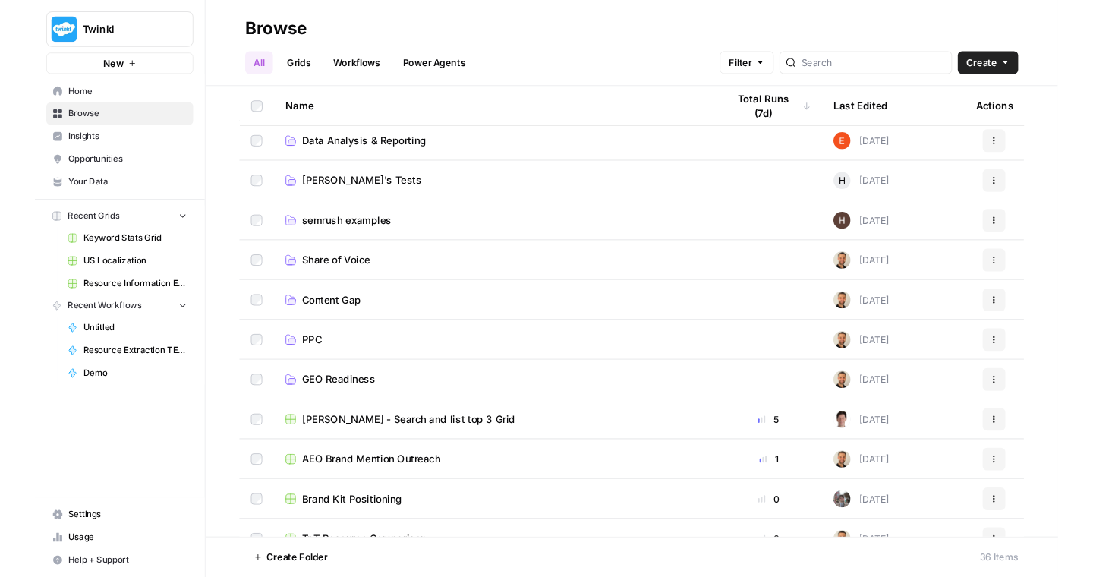
scroll to position [8, 0]
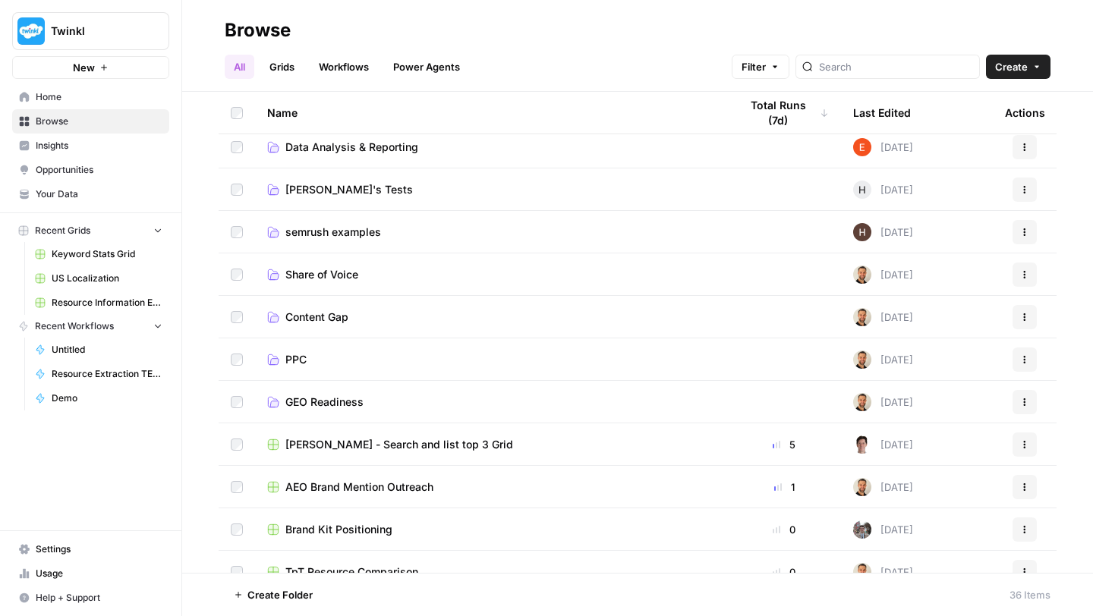
click at [349, 232] on span "semrush examples" at bounding box center [333, 232] width 96 height 15
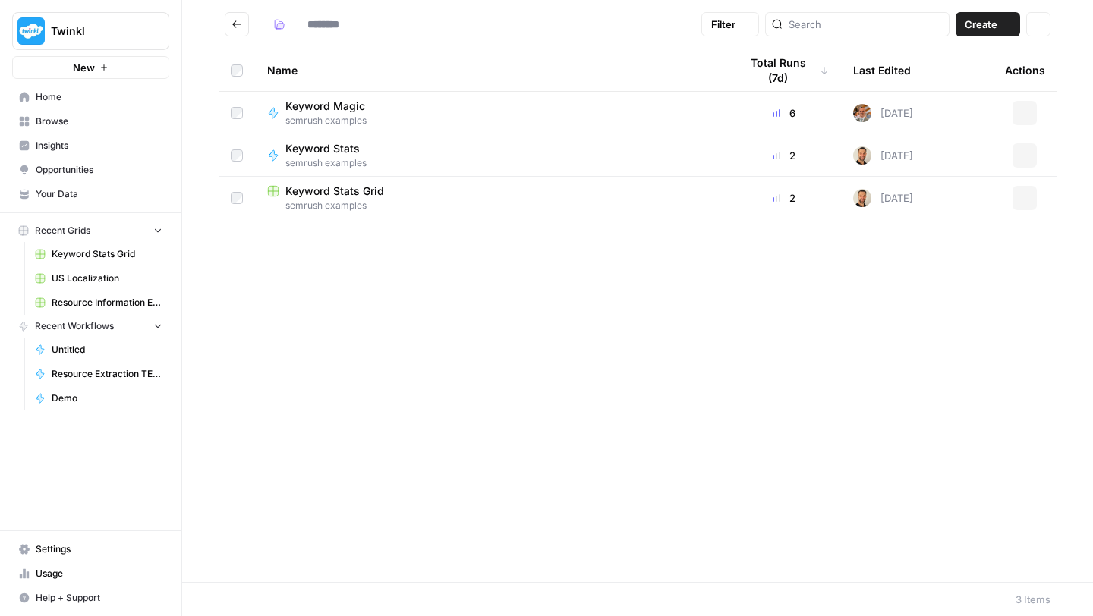
type input "**********"
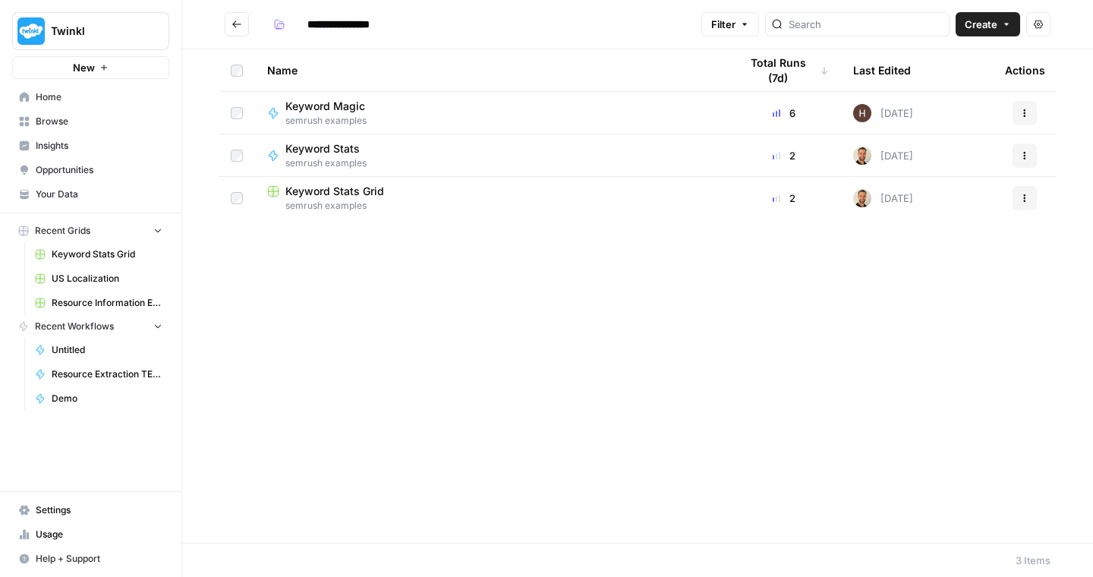
click at [238, 30] on button "Go back" at bounding box center [237, 24] width 24 height 24
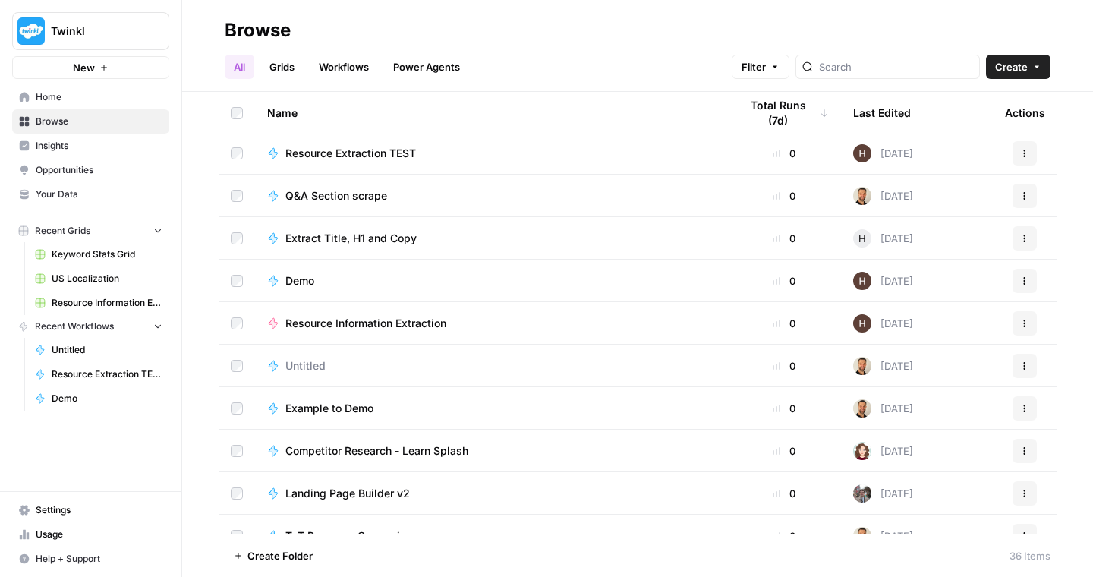
scroll to position [1100, 0]
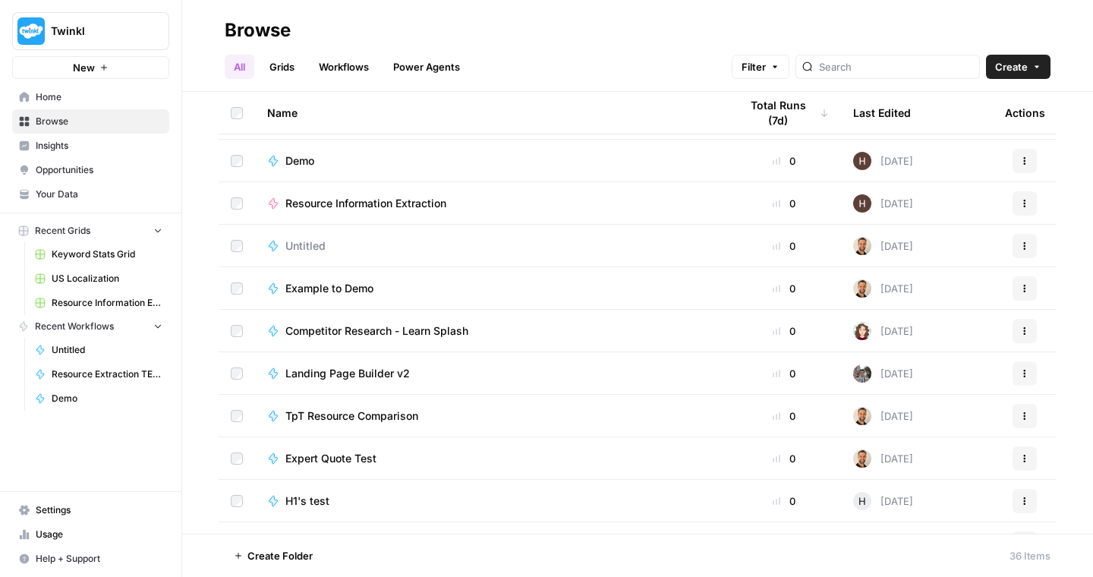
click at [348, 372] on span "Landing Page Builder v2" at bounding box center [347, 373] width 125 height 15
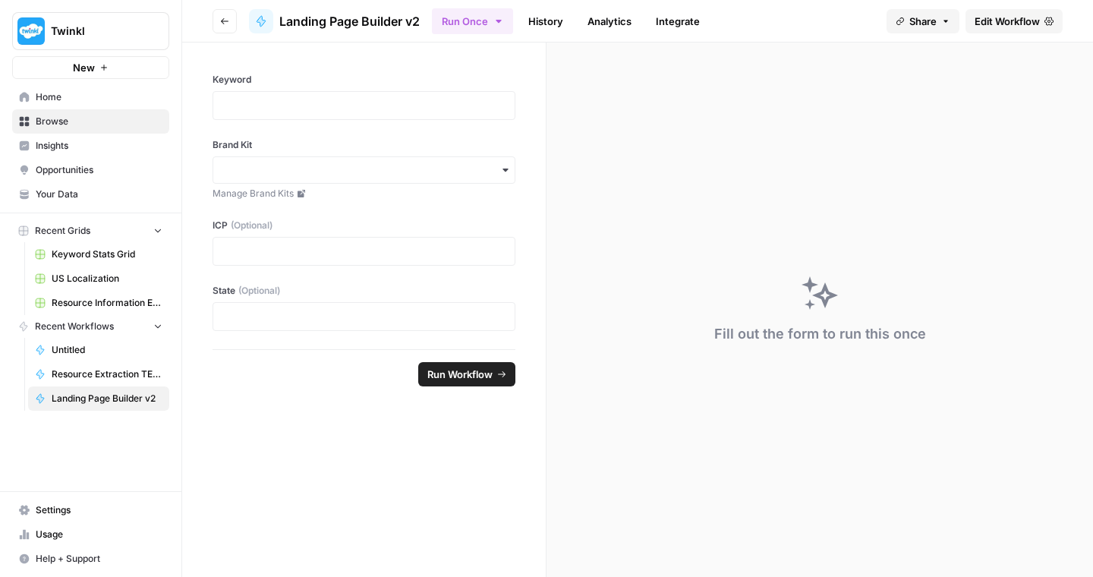
click at [985, 30] on link "Edit Workflow" at bounding box center [1014, 21] width 97 height 24
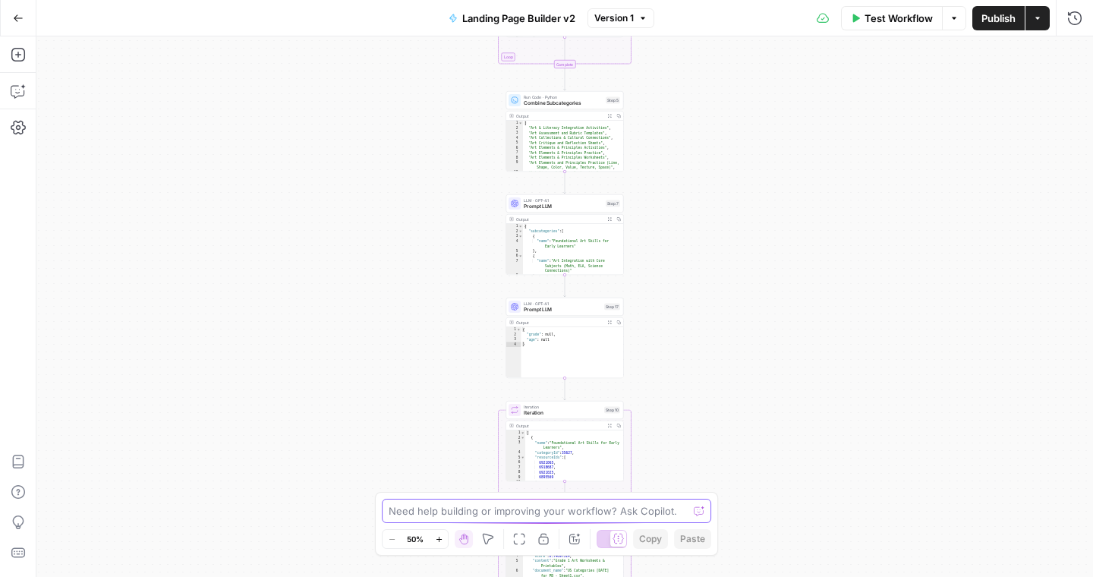
click at [465, 512] on textarea at bounding box center [538, 510] width 299 height 15
type textarea "Can you explain what this workflow is doing?"
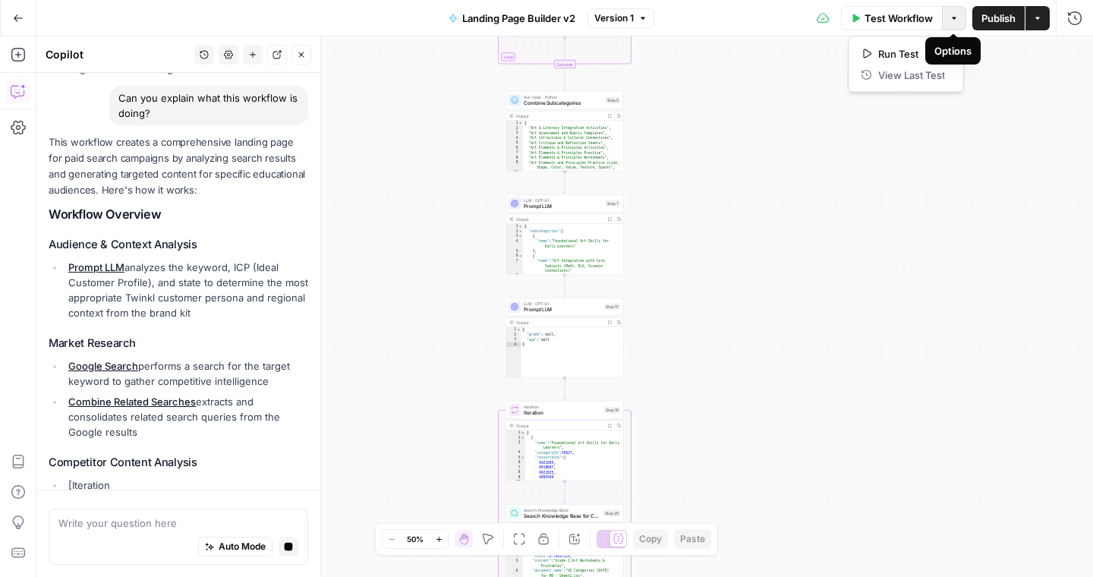
click at [956, 25] on button "Options" at bounding box center [954, 18] width 24 height 24
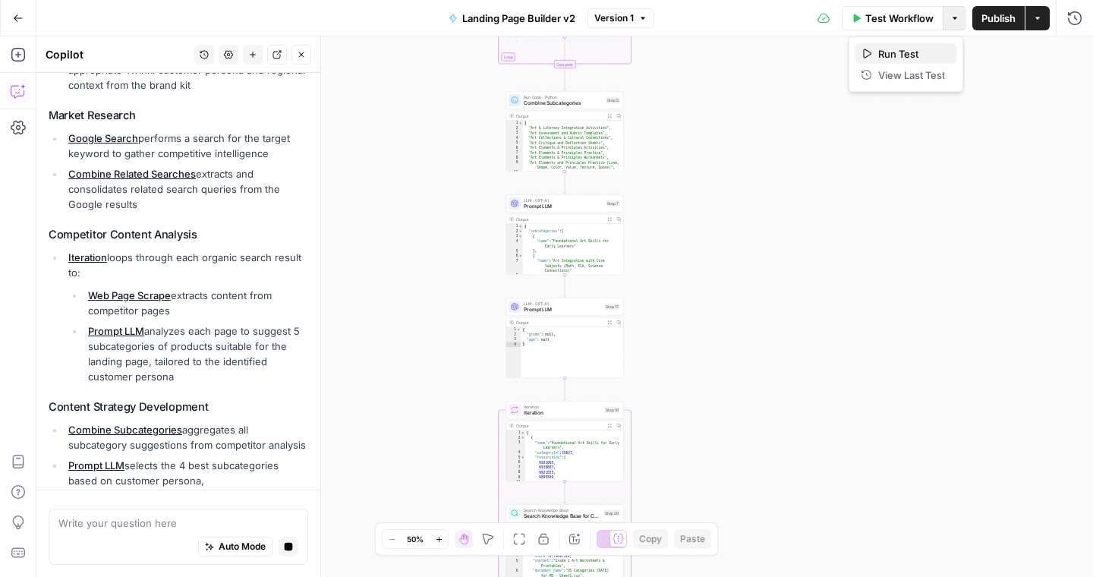
click at [910, 54] on span "Run Test" at bounding box center [911, 53] width 67 height 15
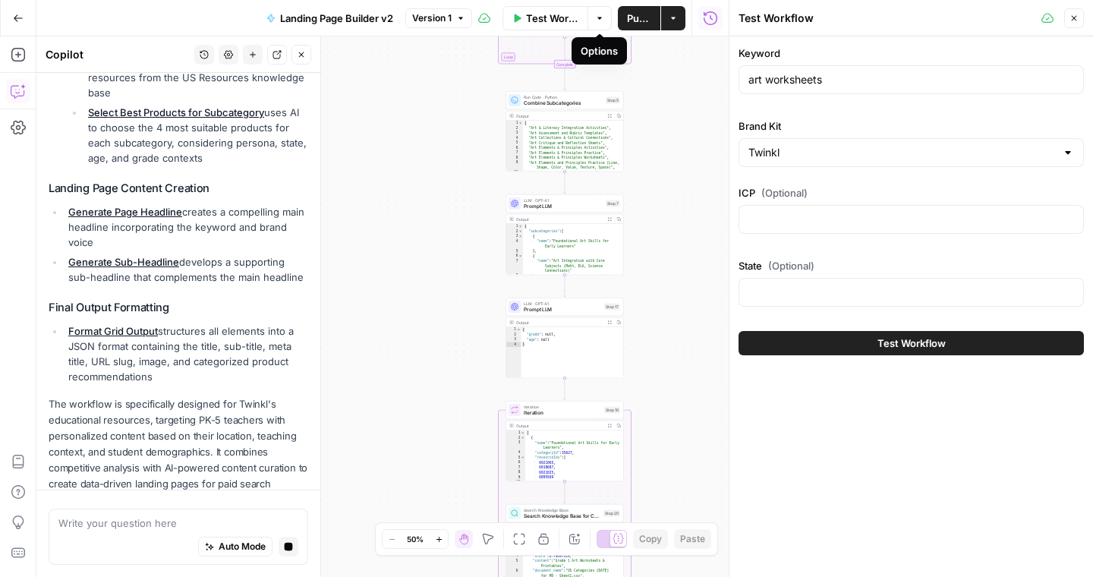
scroll to position [1055, 0]
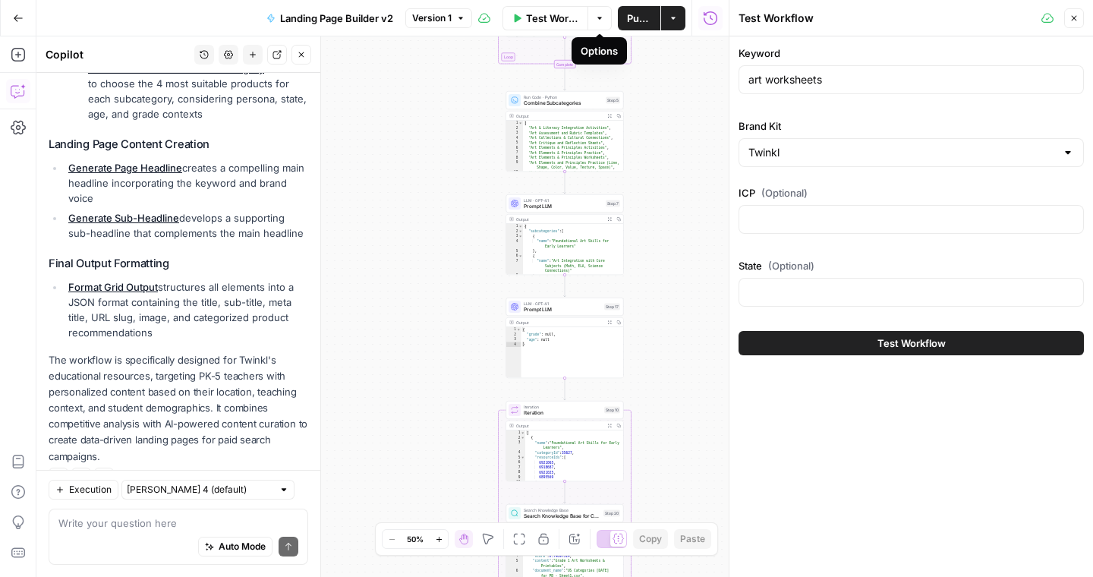
click at [605, 15] on button "Options" at bounding box center [600, 18] width 24 height 24
click at [1076, 20] on icon "button" at bounding box center [1074, 18] width 5 height 5
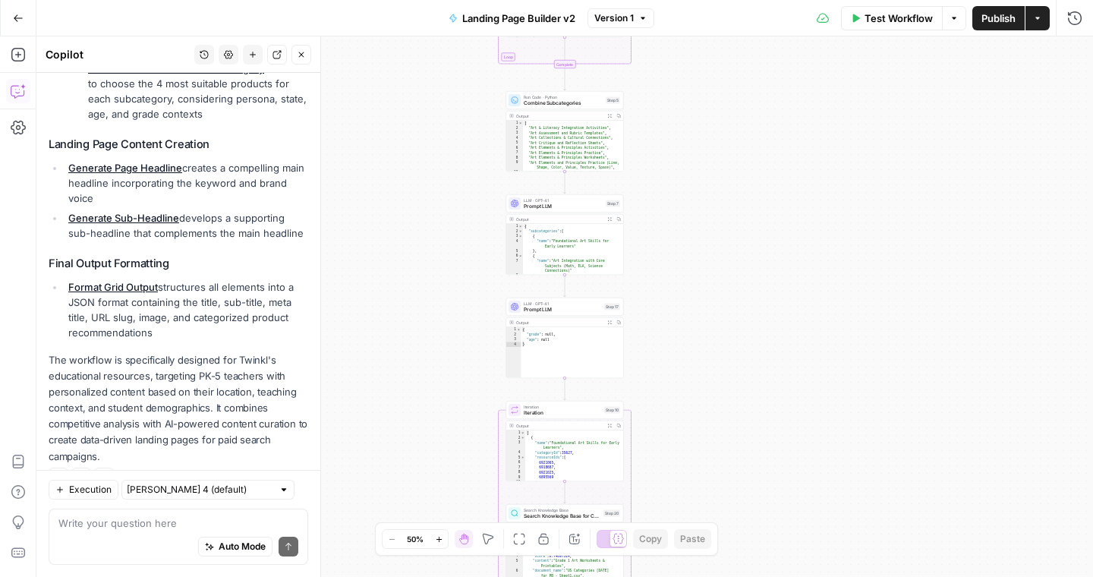
click at [16, 19] on icon "button" at bounding box center [18, 18] width 11 height 11
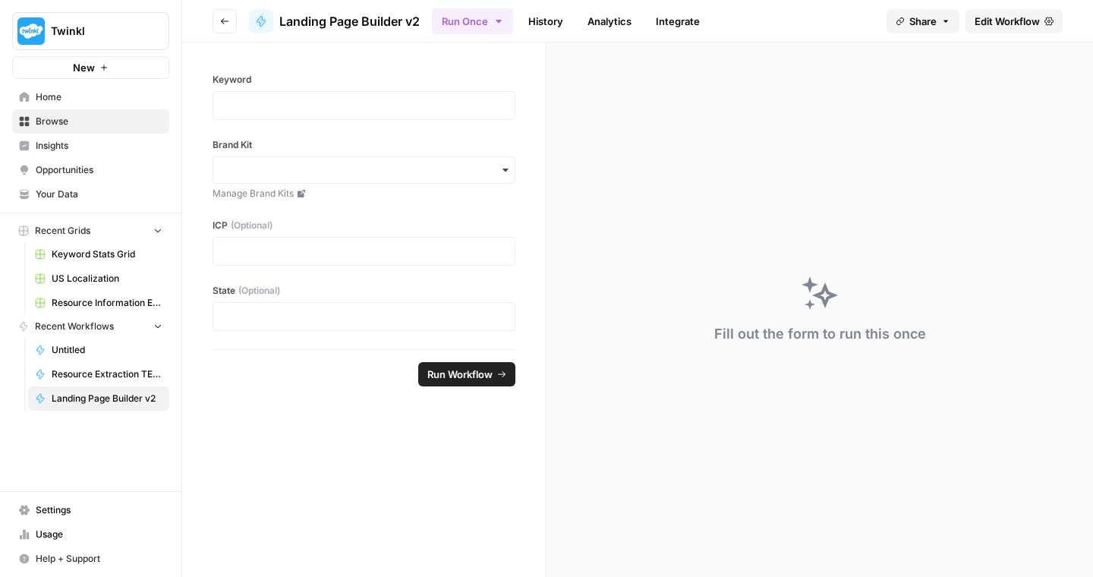
click at [992, 30] on link "Edit Workflow" at bounding box center [1014, 21] width 97 height 24
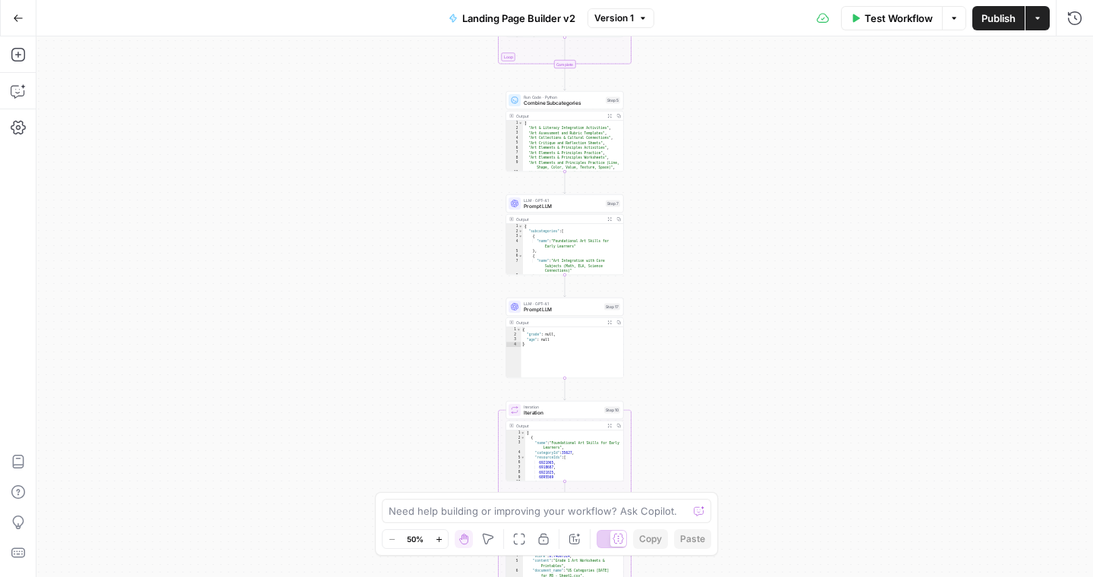
click at [17, 21] on icon "button" at bounding box center [18, 18] width 11 height 11
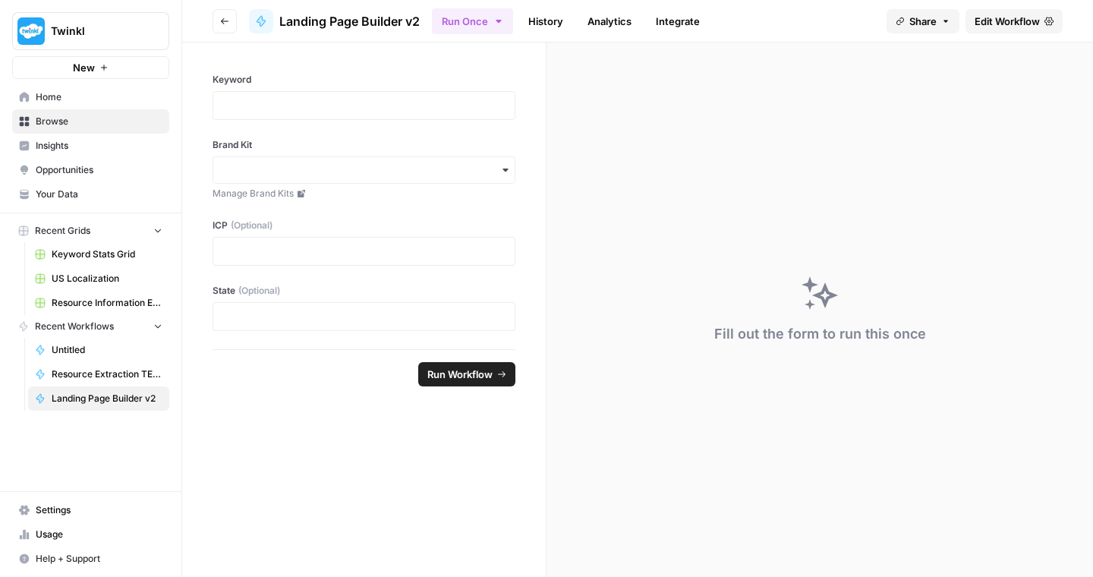
click at [56, 122] on span "Browse" at bounding box center [99, 122] width 127 height 14
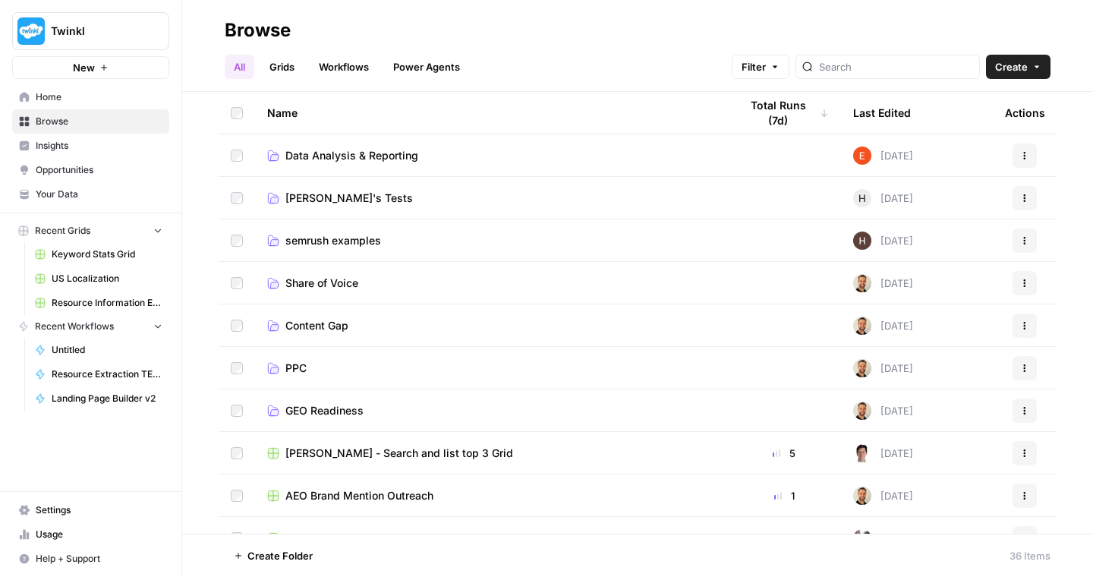
click at [320, 241] on span "semrush examples" at bounding box center [333, 240] width 96 height 15
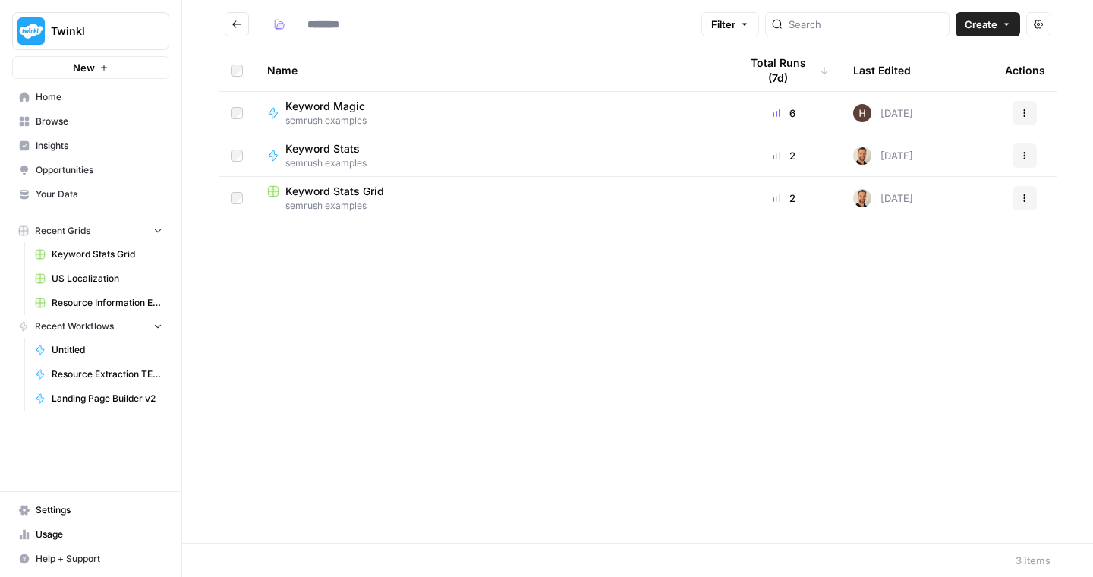
type input "**********"
click at [339, 96] on td "Keyword Magic semrush examples" at bounding box center [491, 113] width 472 height 42
click at [341, 108] on span "Keyword Magic" at bounding box center [325, 106] width 80 height 15
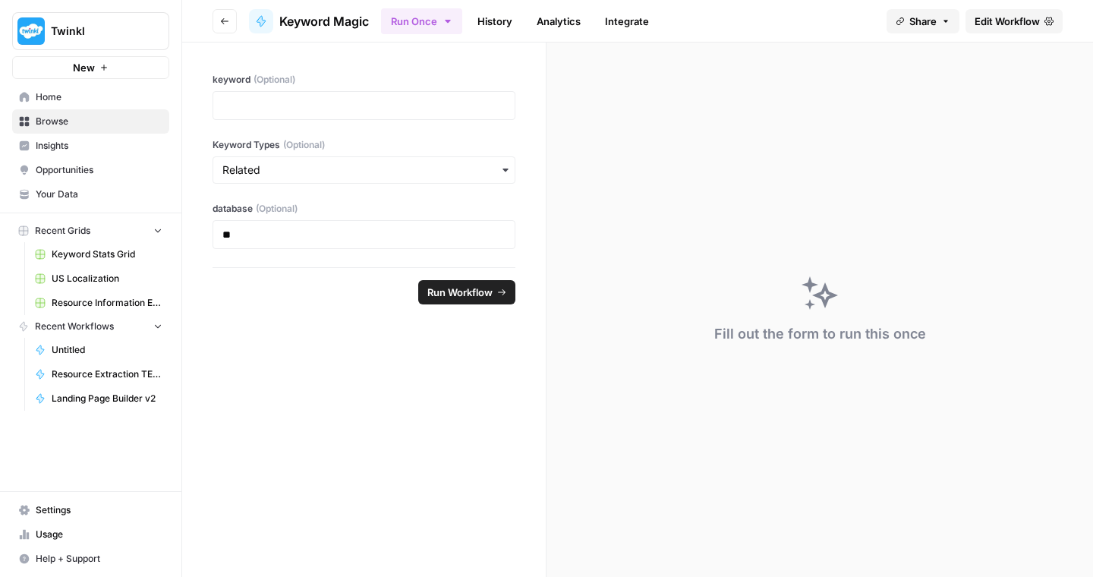
click at [1004, 29] on link "Edit Workflow" at bounding box center [1014, 21] width 97 height 24
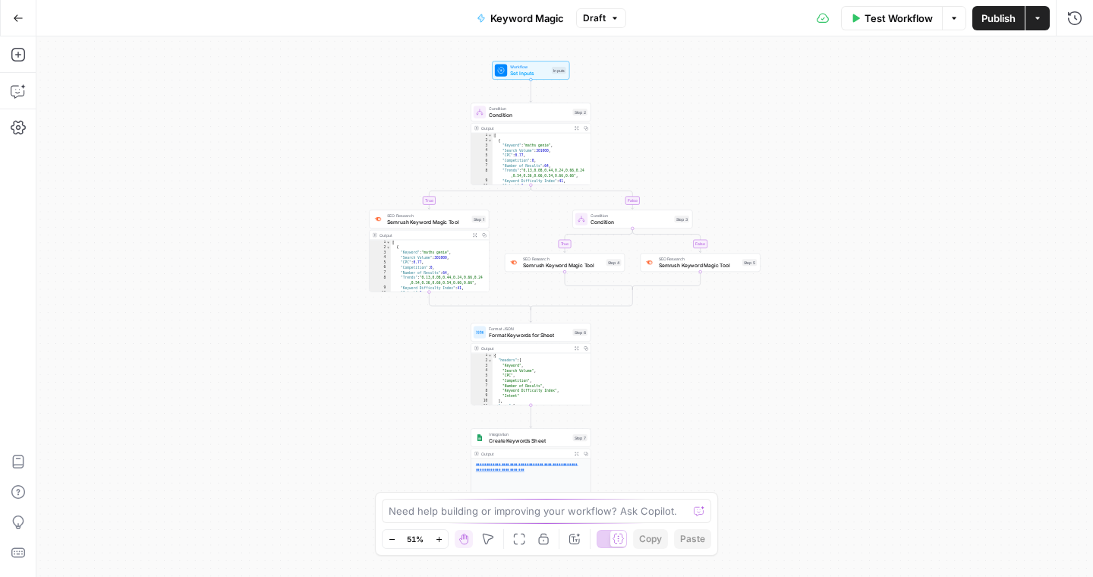
click at [526, 74] on span "Set Inputs" at bounding box center [529, 73] width 39 height 8
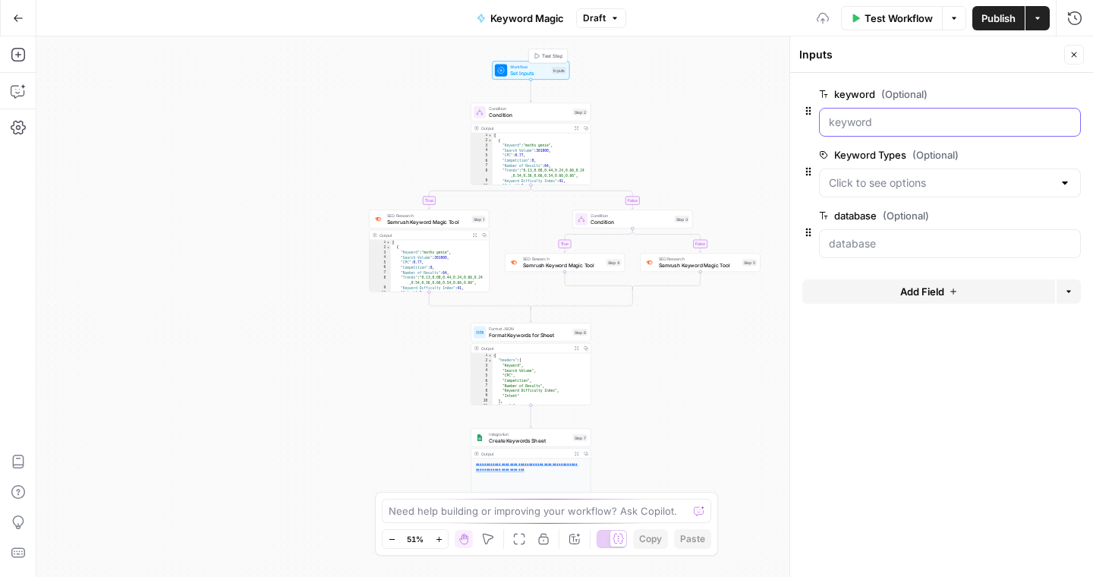
click at [896, 117] on input "keyword (Optional)" at bounding box center [950, 122] width 242 height 15
click at [956, 19] on icon "button" at bounding box center [954, 18] width 9 height 9
click at [916, 43] on button "Run Test" at bounding box center [907, 53] width 102 height 21
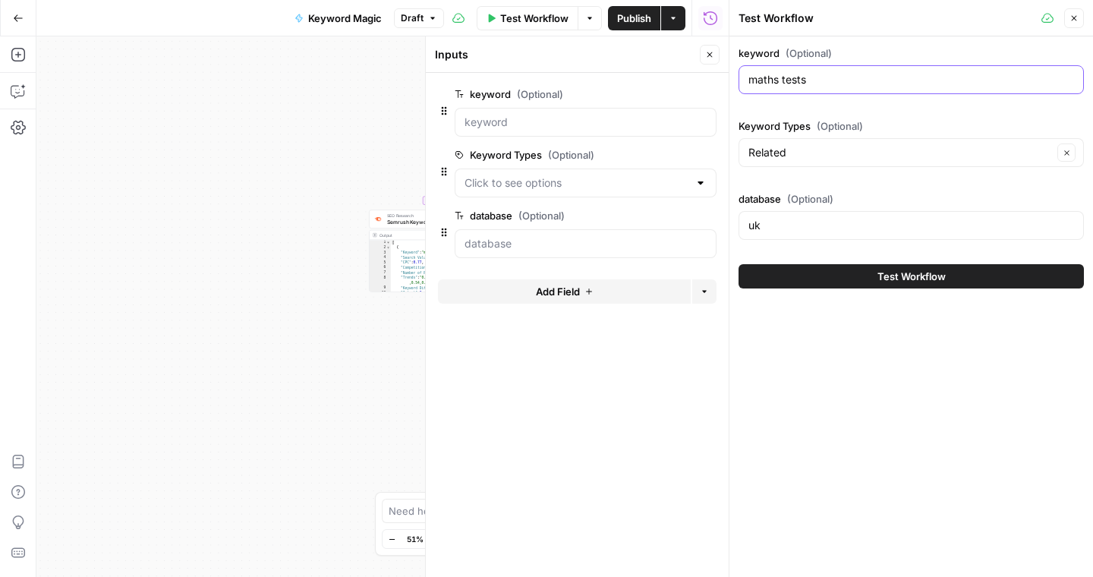
click at [814, 84] on input "maths tests" at bounding box center [912, 79] width 326 height 15
type input "maths exams"
click at [885, 277] on span "Test Workflow" at bounding box center [912, 276] width 68 height 15
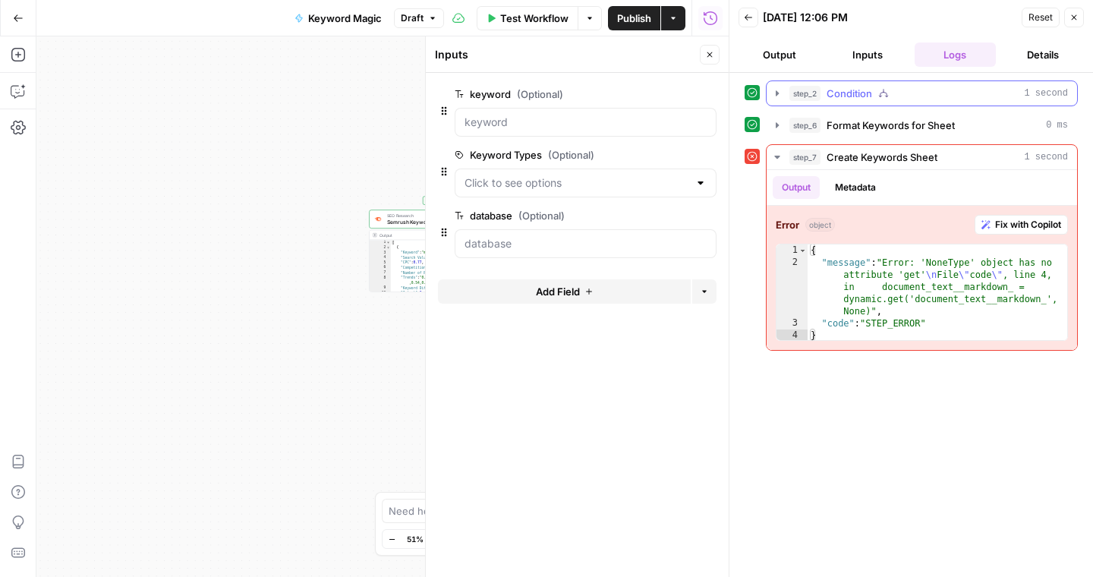
click at [780, 93] on icon "button" at bounding box center [777, 93] width 12 height 12
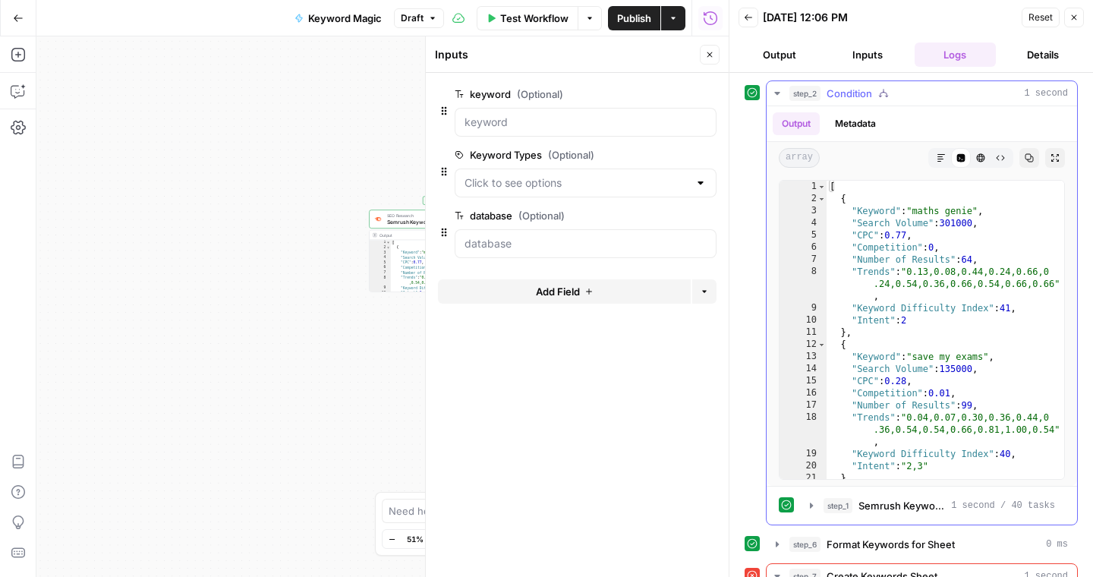
click at [780, 94] on icon "button" at bounding box center [777, 93] width 12 height 12
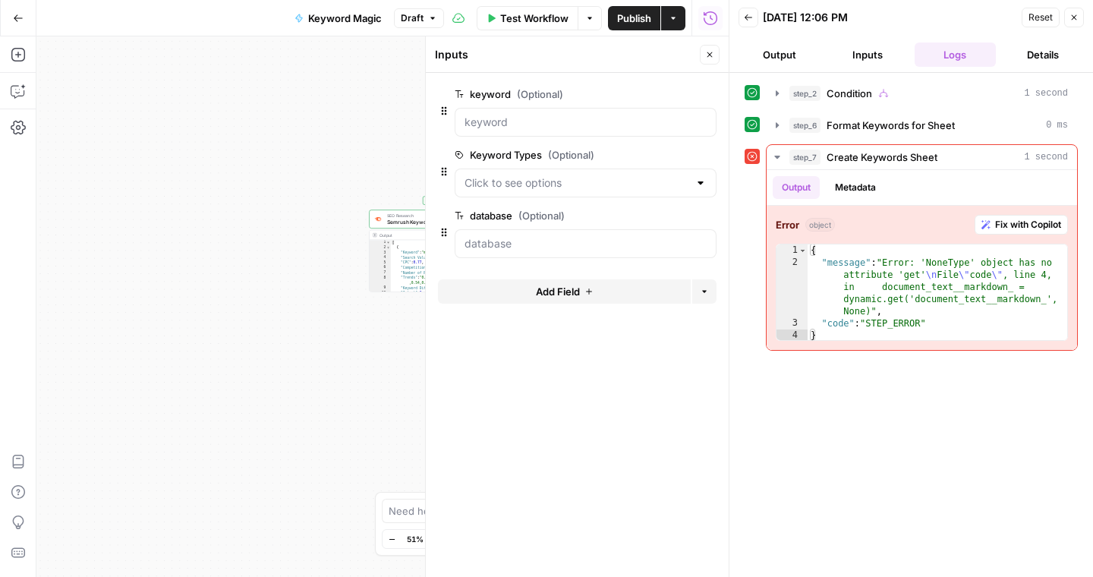
click at [1045, 57] on button "Details" at bounding box center [1043, 55] width 82 height 24
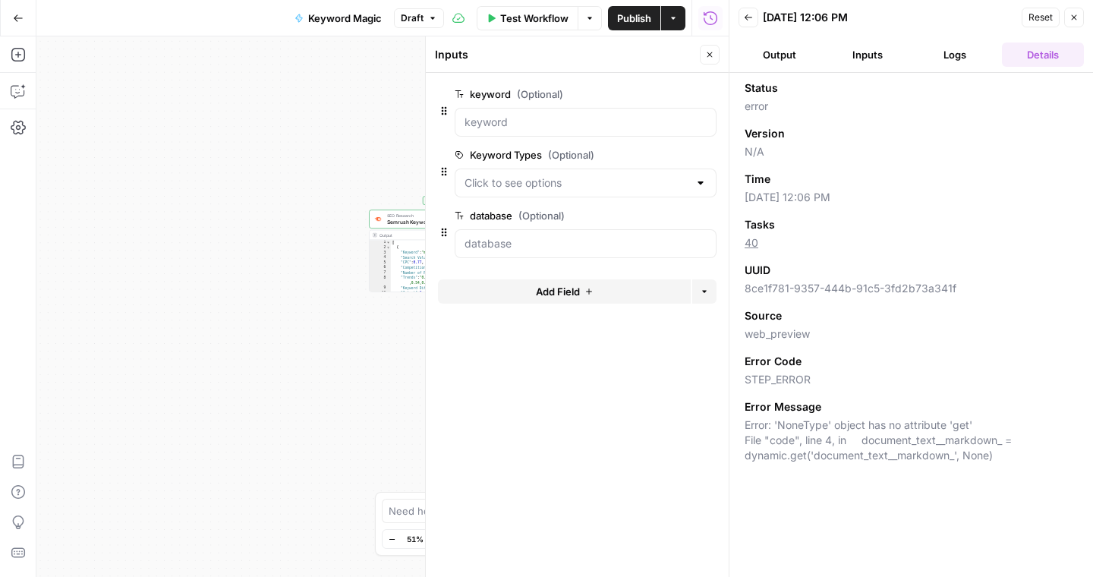
click at [749, 18] on icon "button" at bounding box center [748, 17] width 9 height 9
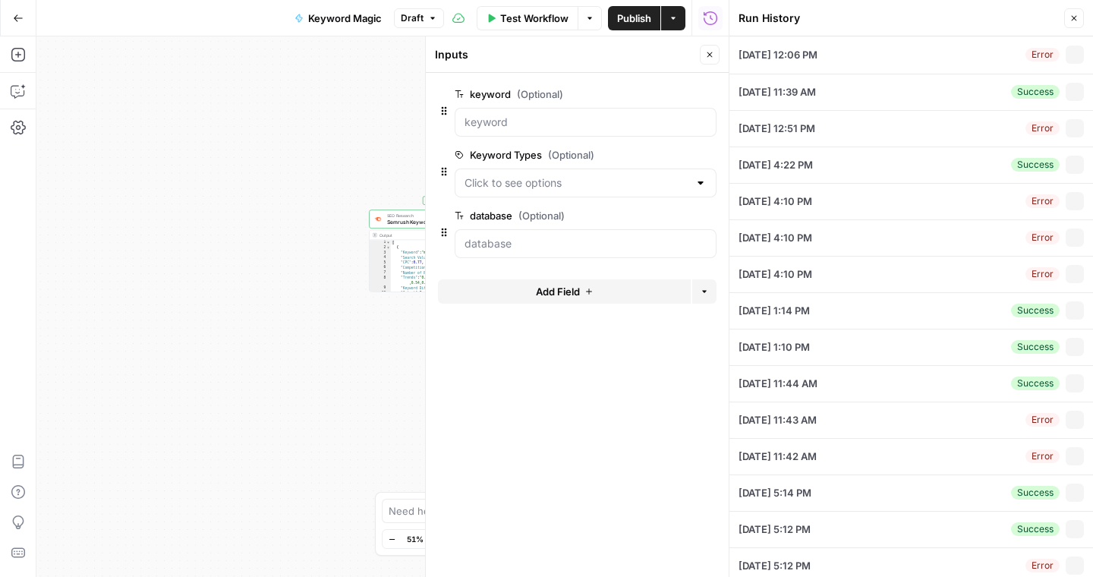
type input "maths exams"
type input "Related"
type input "uk"
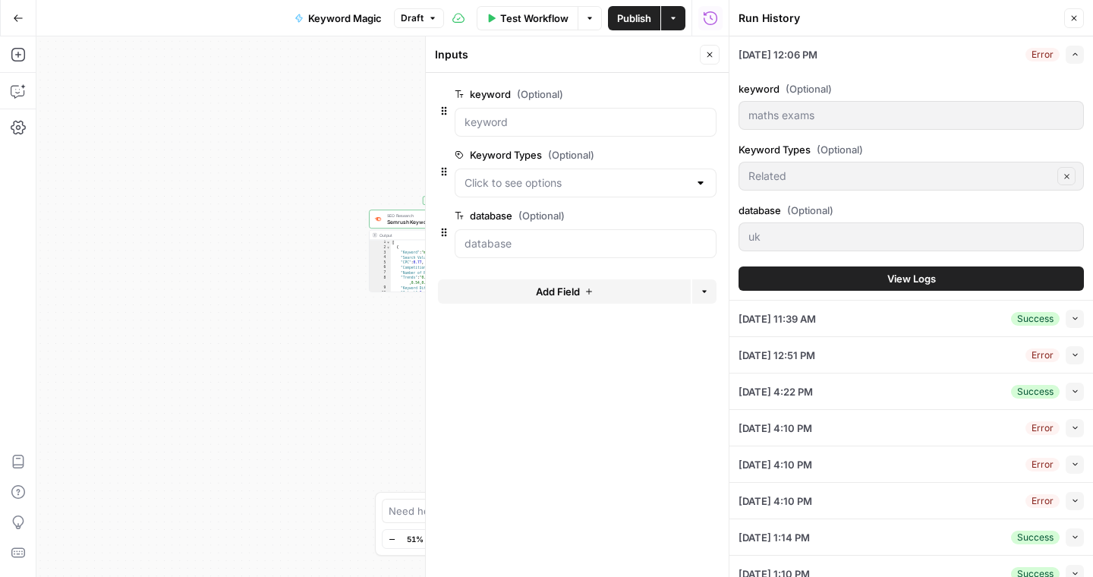
click at [1077, 17] on icon "button" at bounding box center [1074, 18] width 9 height 9
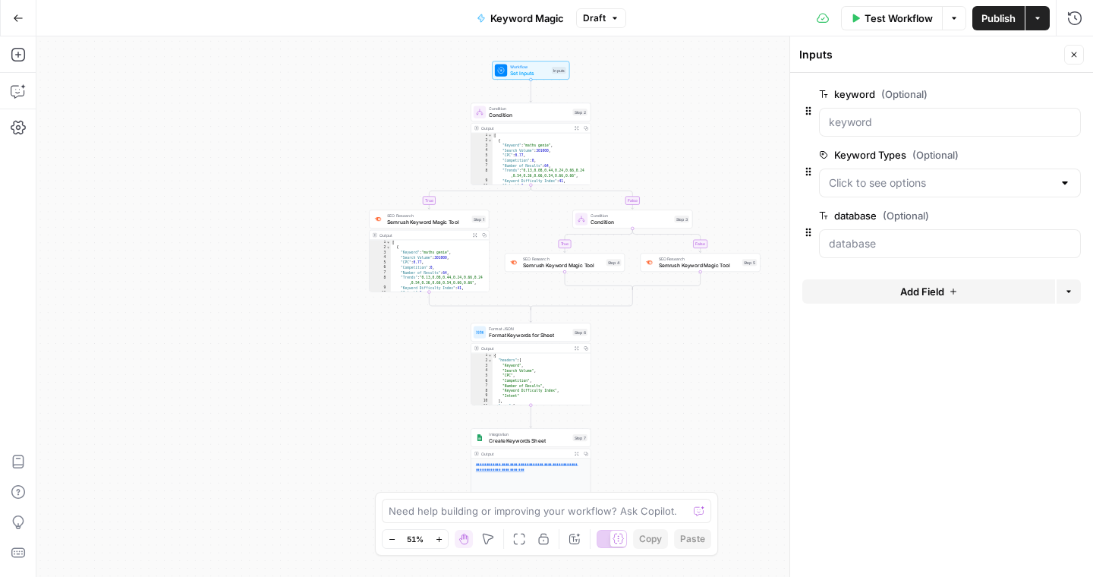
click at [952, 14] on icon "button" at bounding box center [954, 18] width 9 height 9
click at [909, 72] on span "View Last Test" at bounding box center [911, 75] width 67 height 15
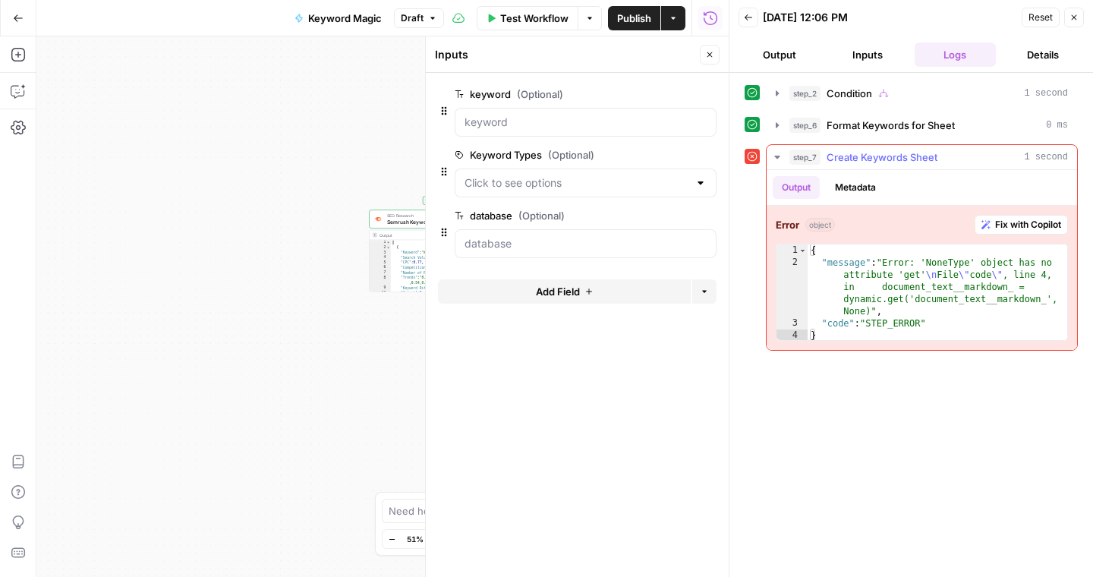
click at [1007, 228] on span "Fix with Copilot" at bounding box center [1028, 225] width 66 height 14
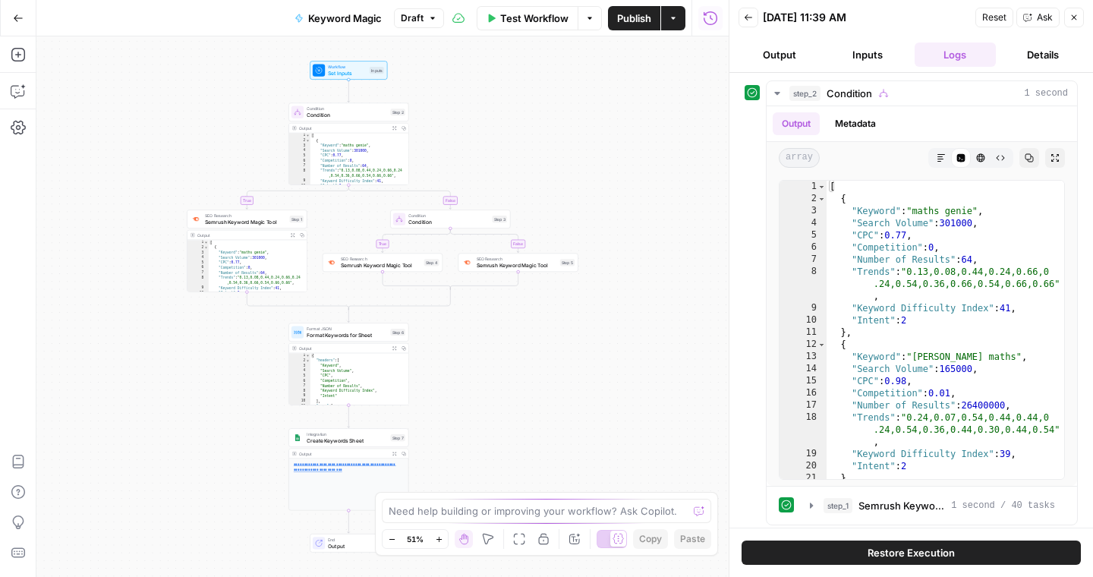
click at [20, 17] on icon "button" at bounding box center [18, 17] width 9 height 7
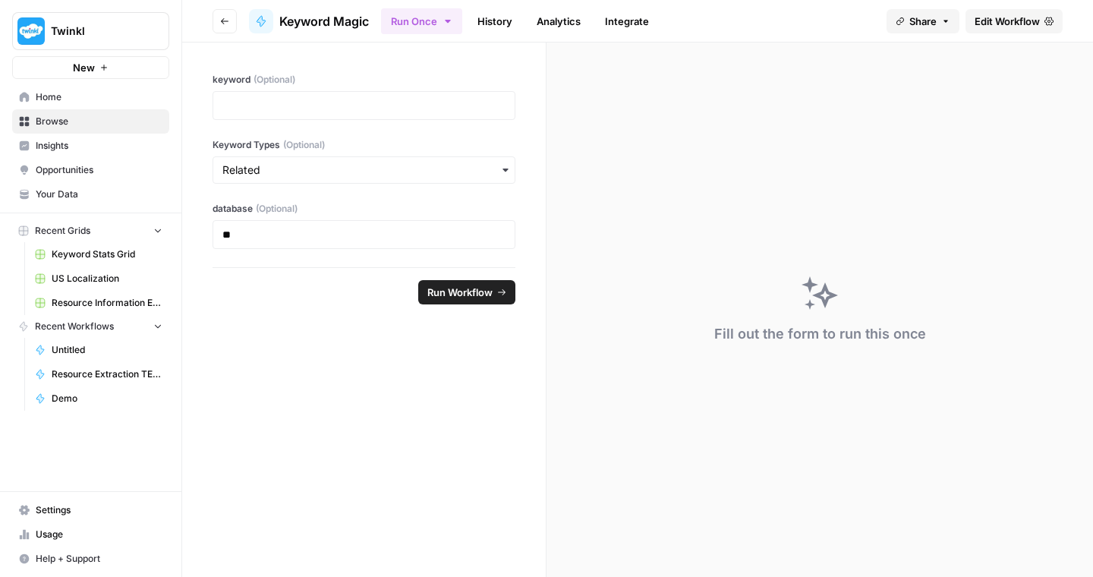
click at [90, 257] on span "Keyword Stats Grid" at bounding box center [107, 254] width 111 height 14
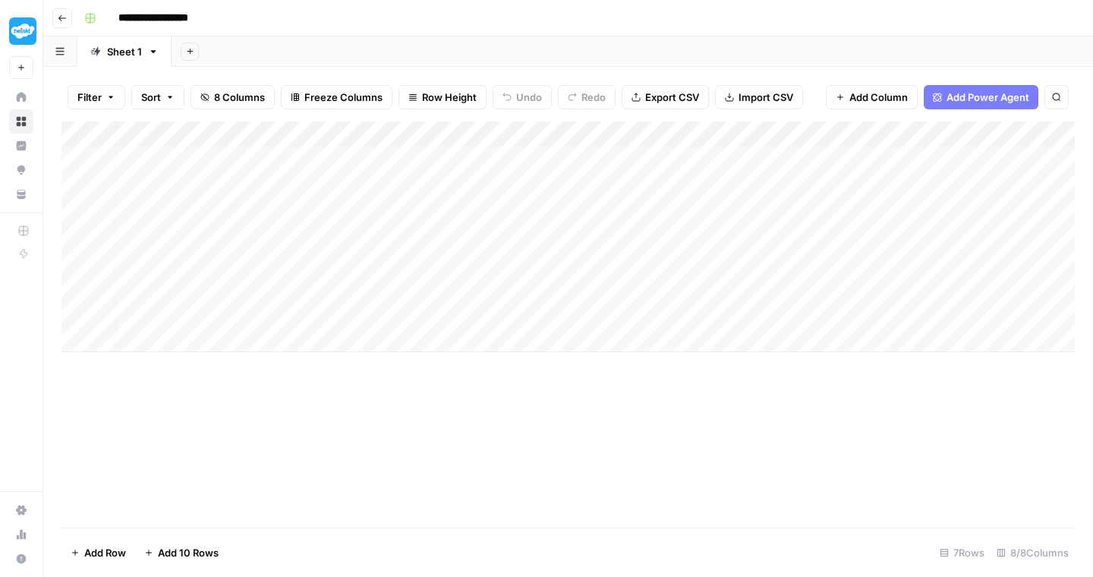
scroll to position [0, 36]
click at [231, 434] on div "Add Column" at bounding box center [568, 324] width 1014 height 406
click at [534, 135] on div "Add Column" at bounding box center [568, 236] width 1014 height 231
type input "Search Volume"
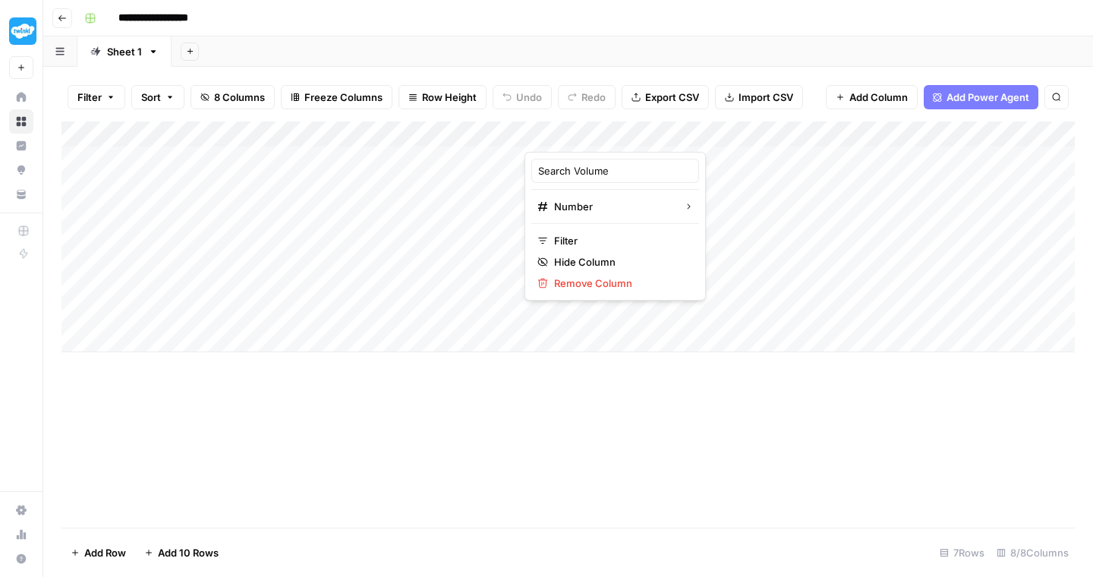
click at [580, 401] on div "Add Column" at bounding box center [568, 324] width 1014 height 406
click at [543, 132] on div "Add Column" at bounding box center [568, 236] width 1014 height 231
click at [624, 448] on div "Add Column" at bounding box center [568, 324] width 1014 height 406
